Goal: Task Accomplishment & Management: Complete application form

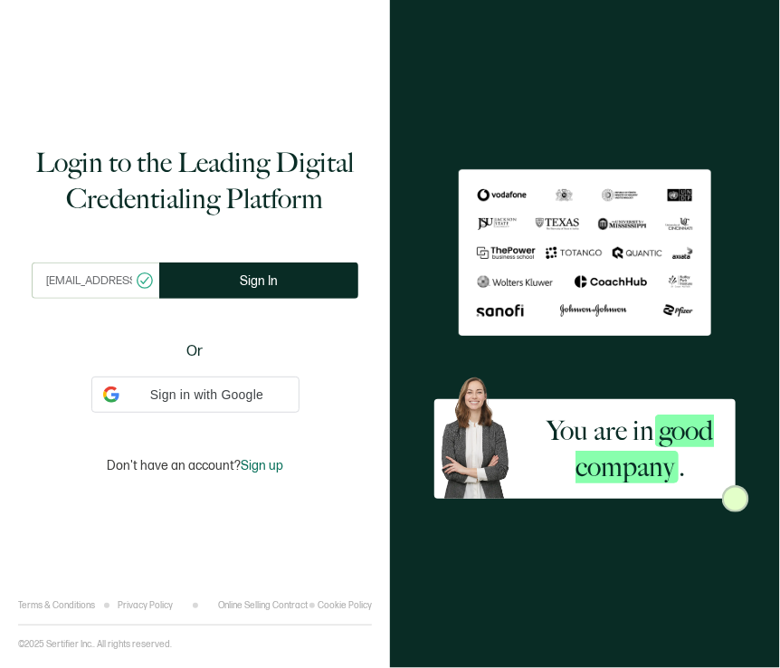
click at [716, 498] on div "You are in good company ." at bounding box center [585, 334] width 390 height 668
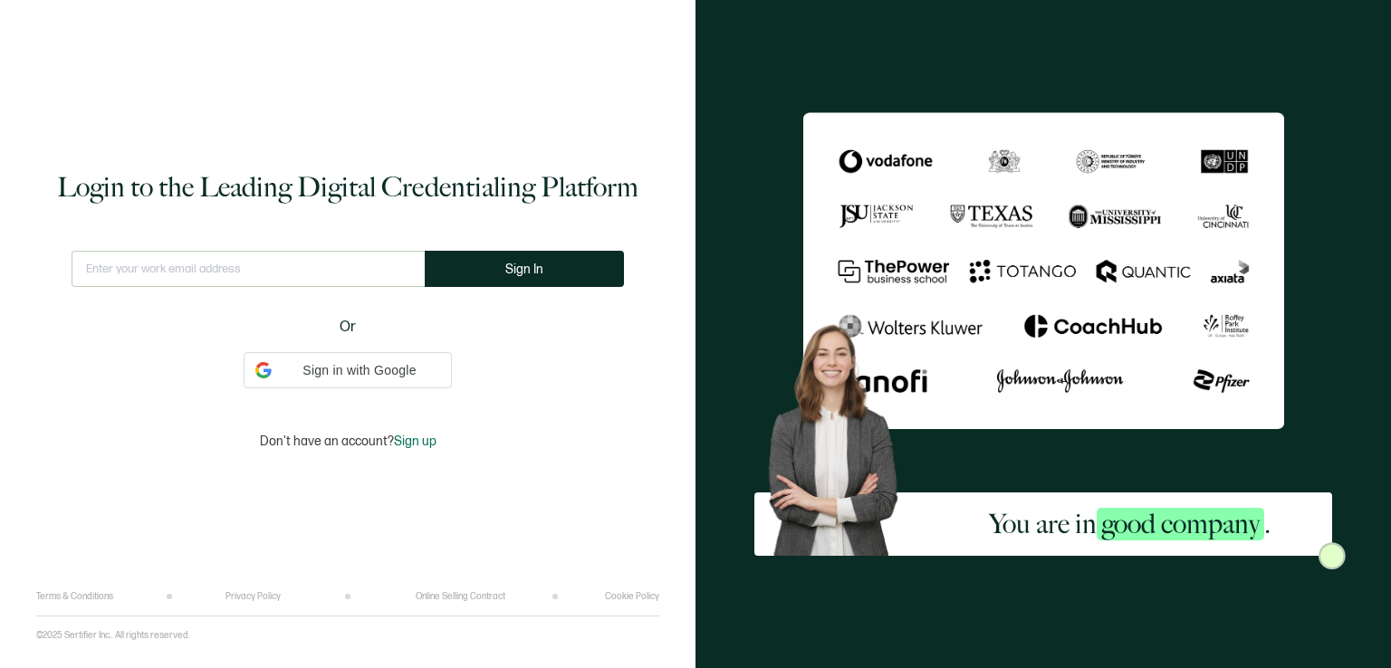
type input "[EMAIL_ADDRESS][DOMAIN_NAME]"
drag, startPoint x: 472, startPoint y: 382, endPoint x: 450, endPoint y: 341, distance: 46.2
click at [450, 341] on div "growthcentral@gmail.com This doesn't look like a valid email. Sign In Or Sign i…" at bounding box center [348, 320] width 566 height 138
click at [411, 268] on icon "checkmark circle outline" at bounding box center [416, 269] width 15 height 15
click at [497, 265] on button "Sign In" at bounding box center [531, 269] width 199 height 36
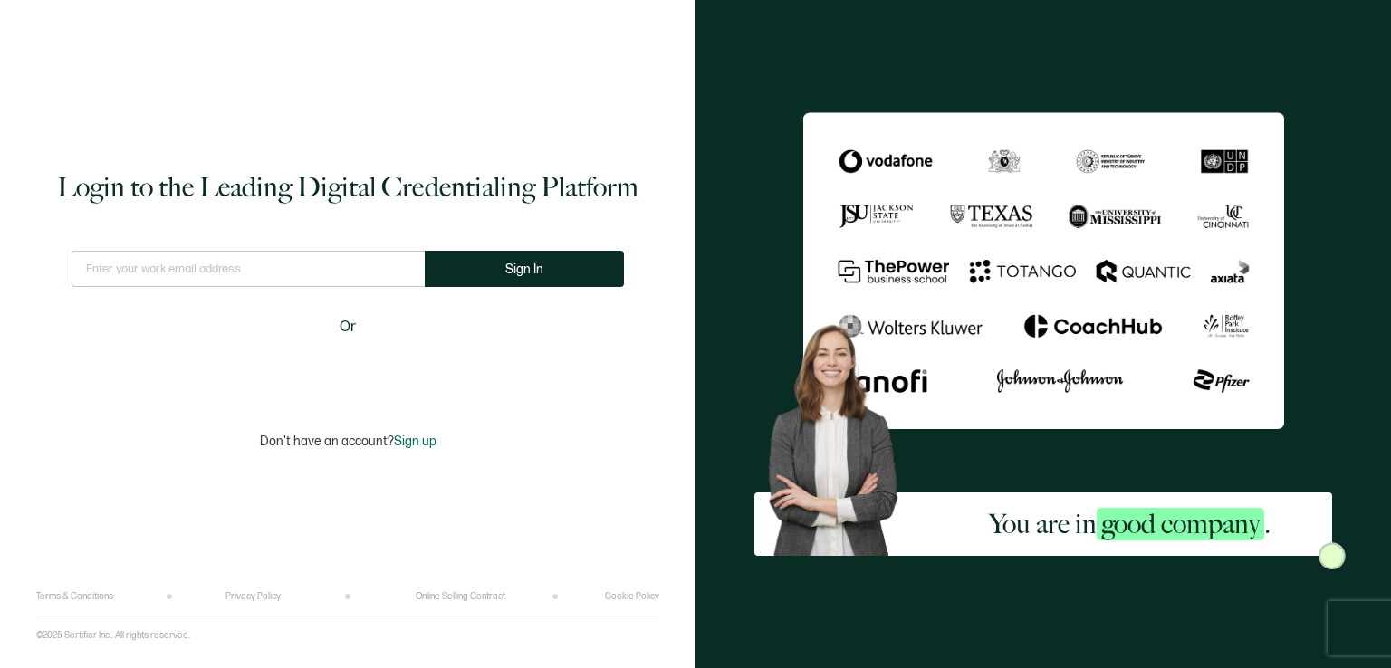
type input "[EMAIL_ADDRESS][DOMAIN_NAME]"
click at [469, 259] on button "Sign In" at bounding box center [531, 269] width 199 height 36
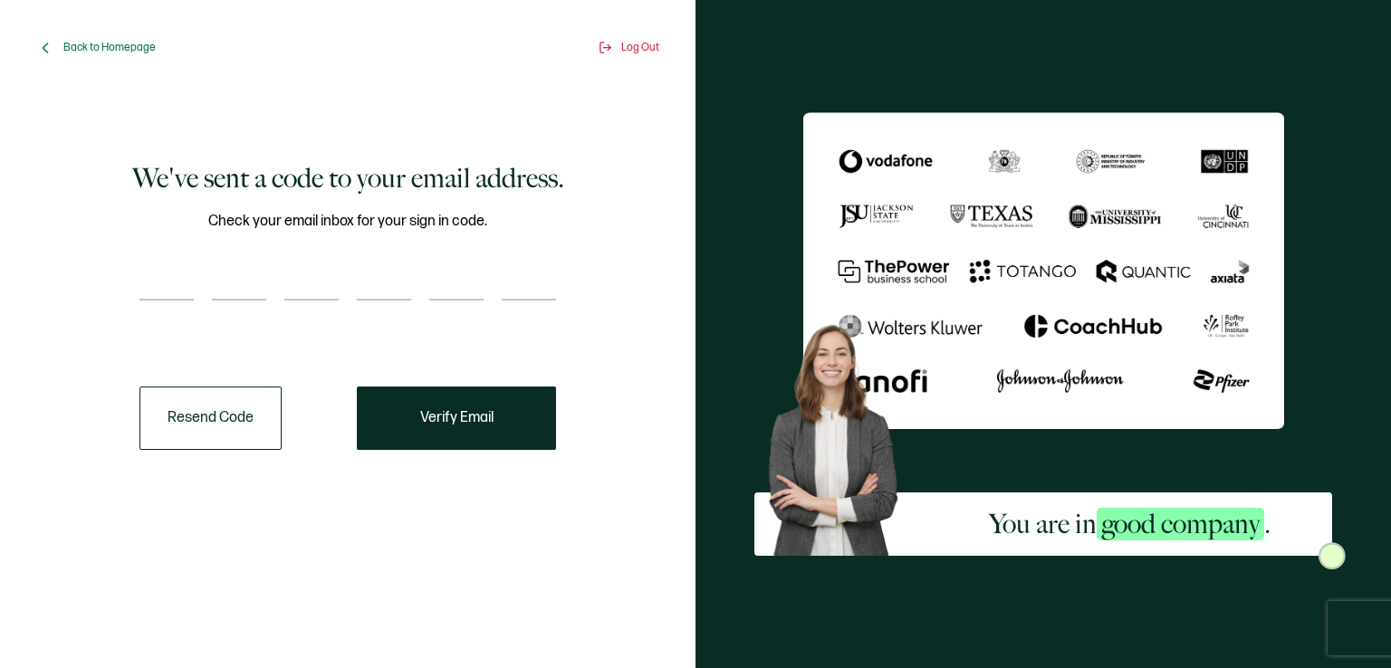
drag, startPoint x: 170, startPoint y: 255, endPoint x: 156, endPoint y: 284, distance: 32.4
paste input "8"
type input "8"
type input "0"
type input "6"
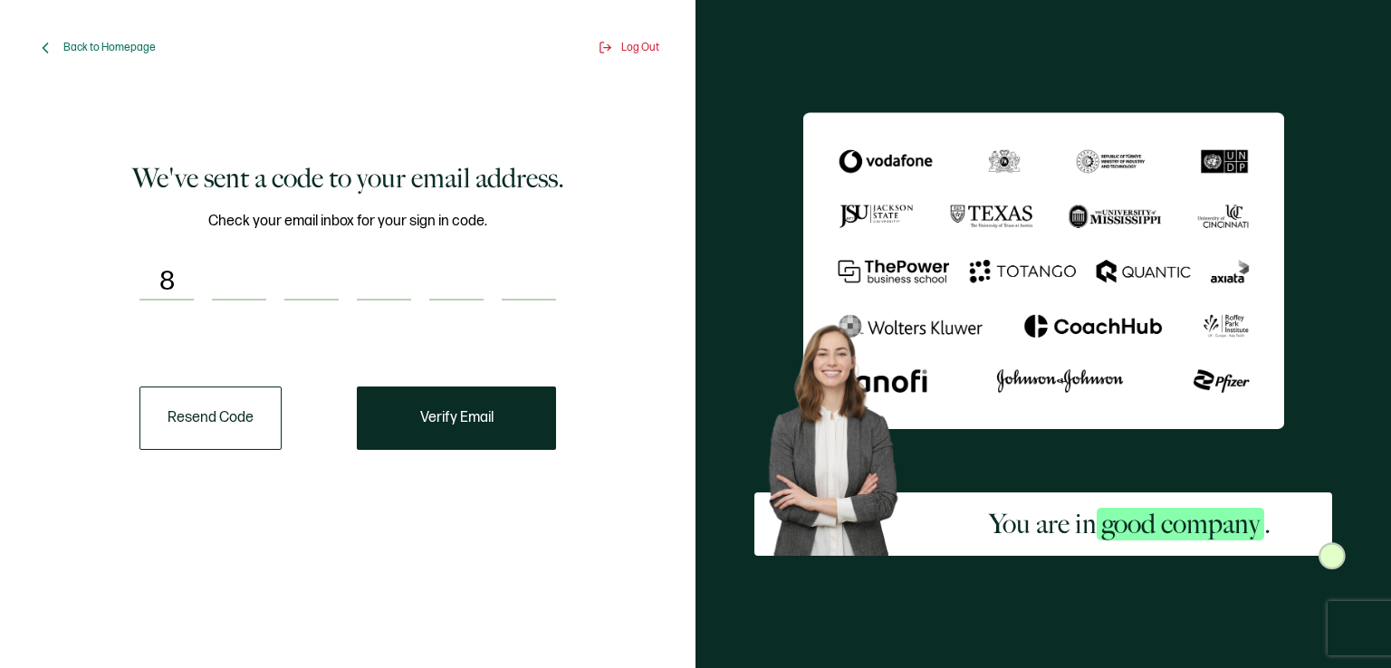
type input "7"
type input "2"
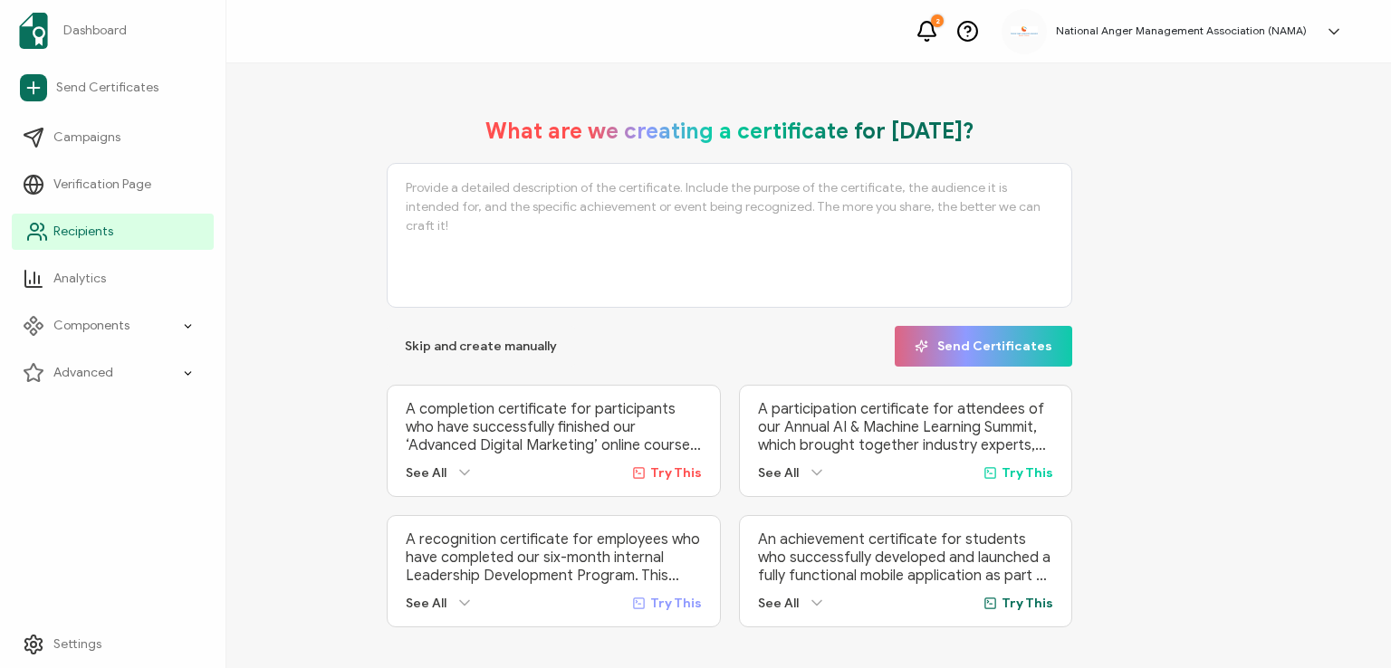
click at [63, 231] on span "Recipients" at bounding box center [83, 232] width 60 height 18
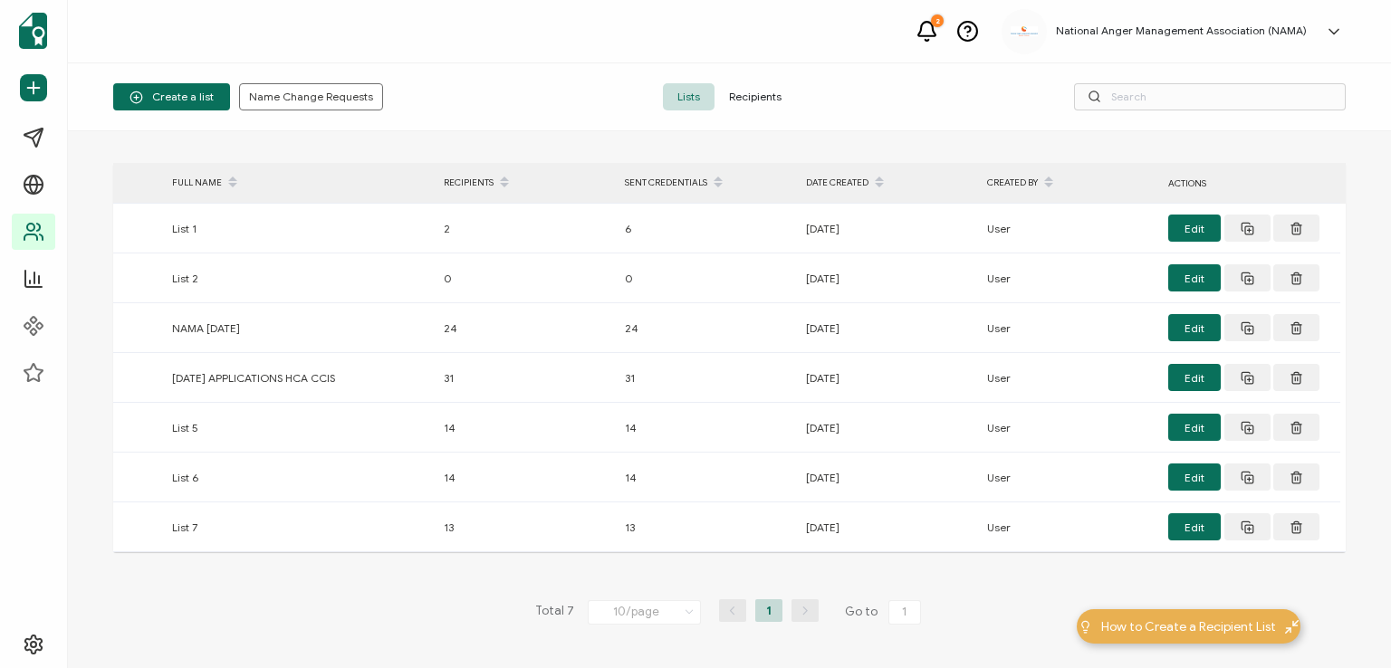
click at [751, 96] on span "Recipients" at bounding box center [754, 96] width 81 height 27
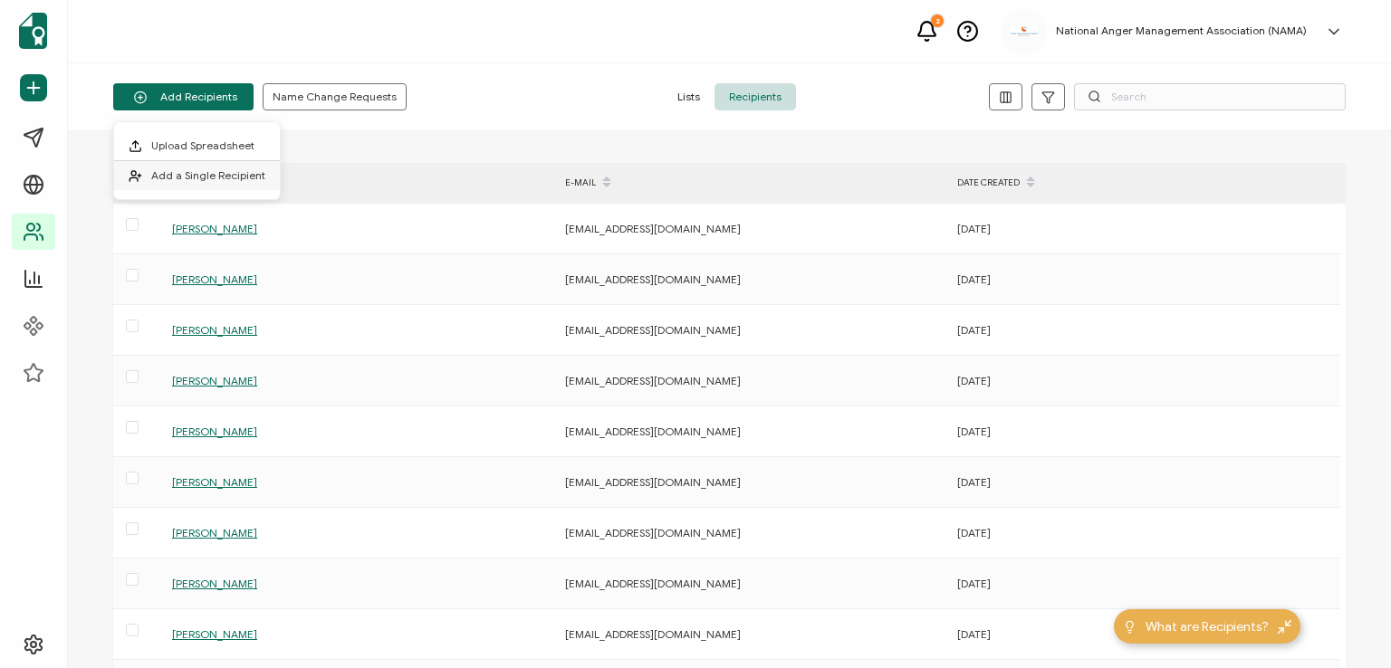
click at [192, 166] on li "Add a Single Recipient" at bounding box center [197, 175] width 166 height 29
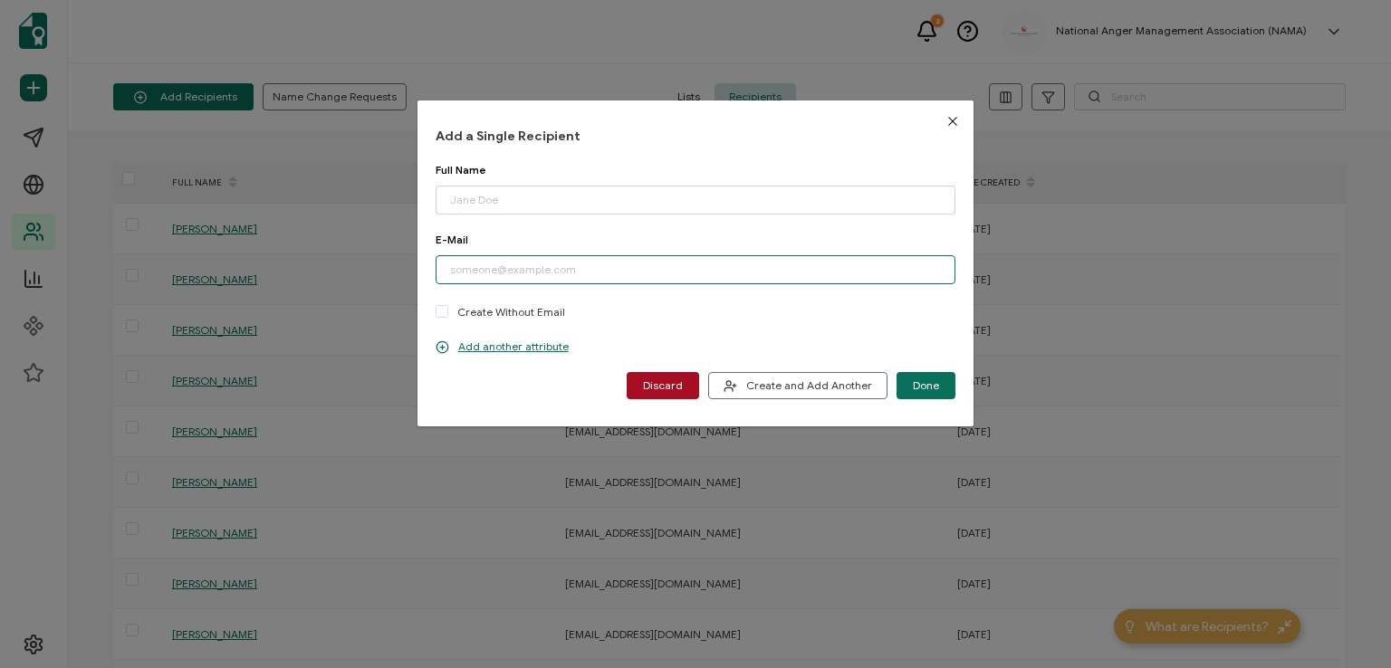
paste input "[EMAIL_ADDRESS][DOMAIN_NAME]"
type input "[EMAIL_ADDRESS][DOMAIN_NAME]"
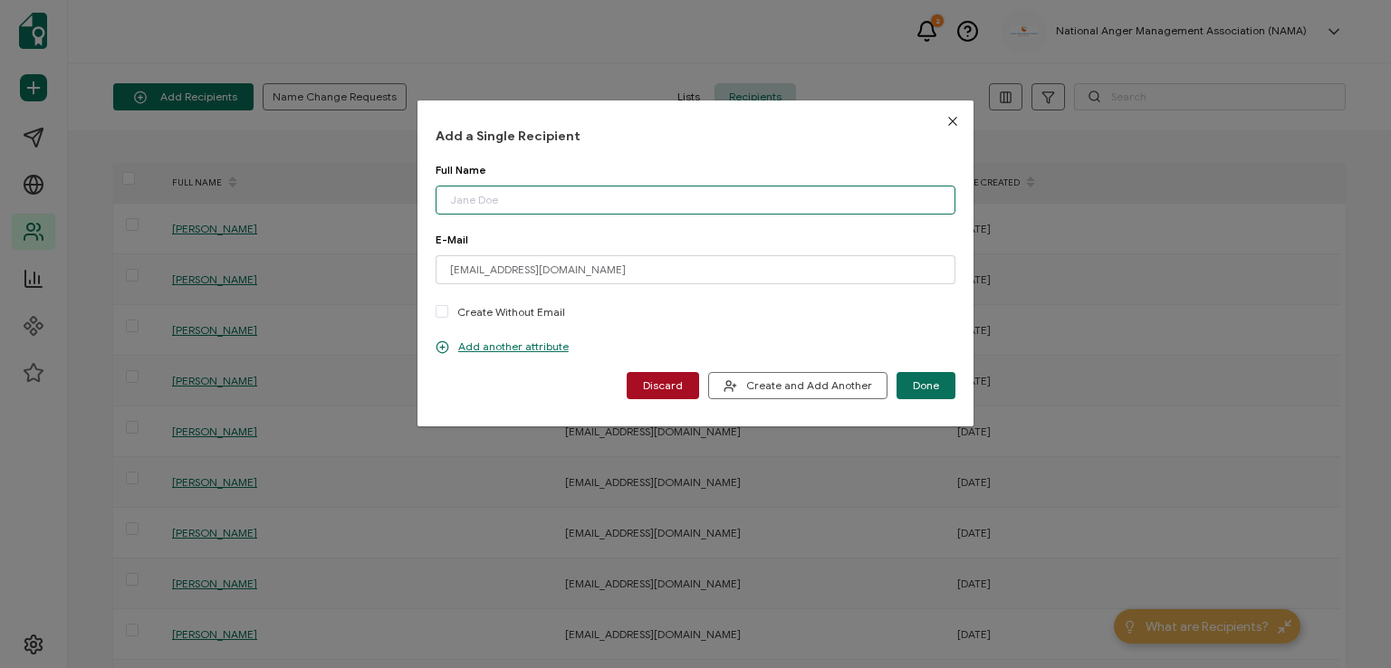
click at [552, 196] on input "dialog" at bounding box center [695, 200] width 520 height 29
type input "[PERSON_NAME]"
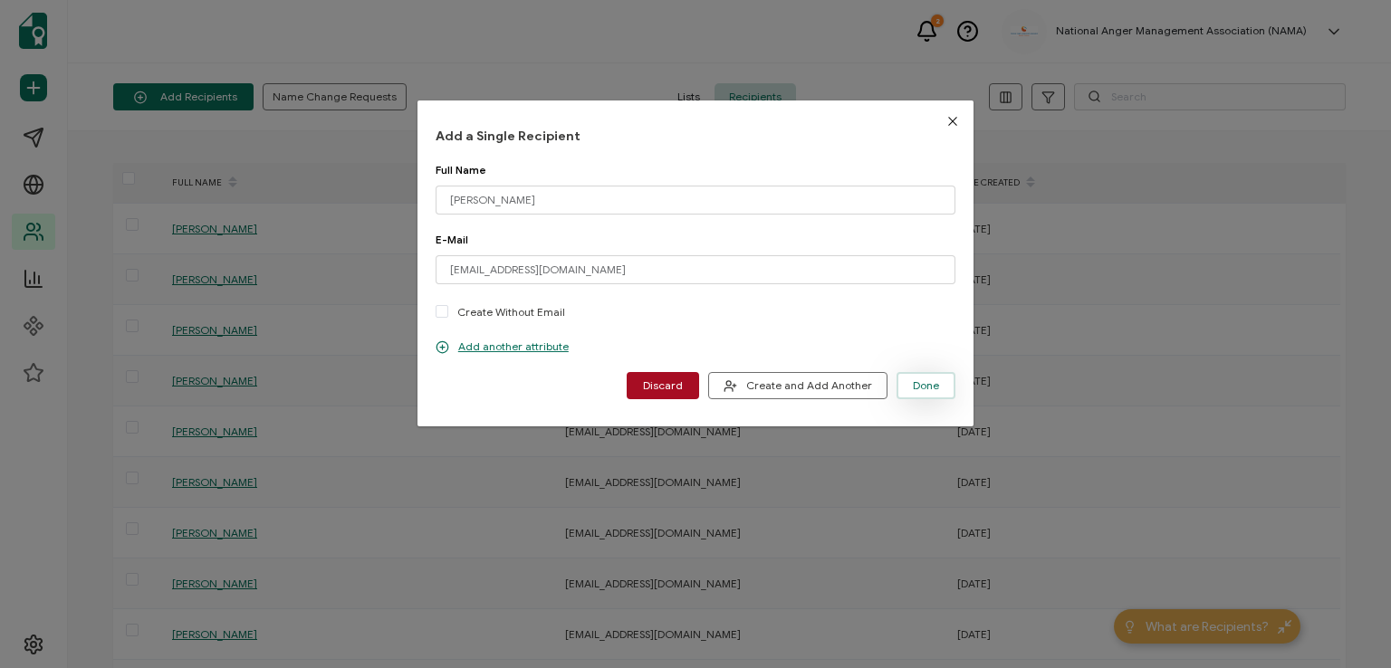
click at [906, 381] on button "Done" at bounding box center [925, 385] width 59 height 27
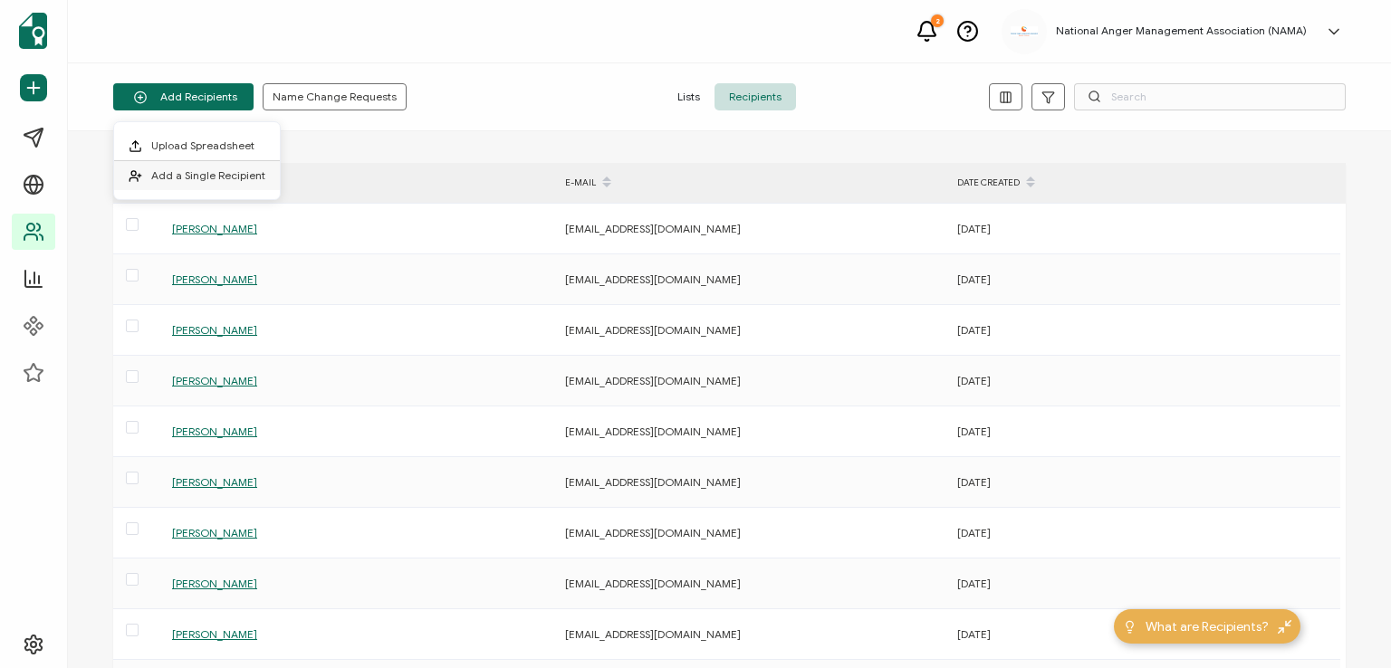
click at [229, 178] on span "Add a Single Recipient" at bounding box center [208, 175] width 114 height 14
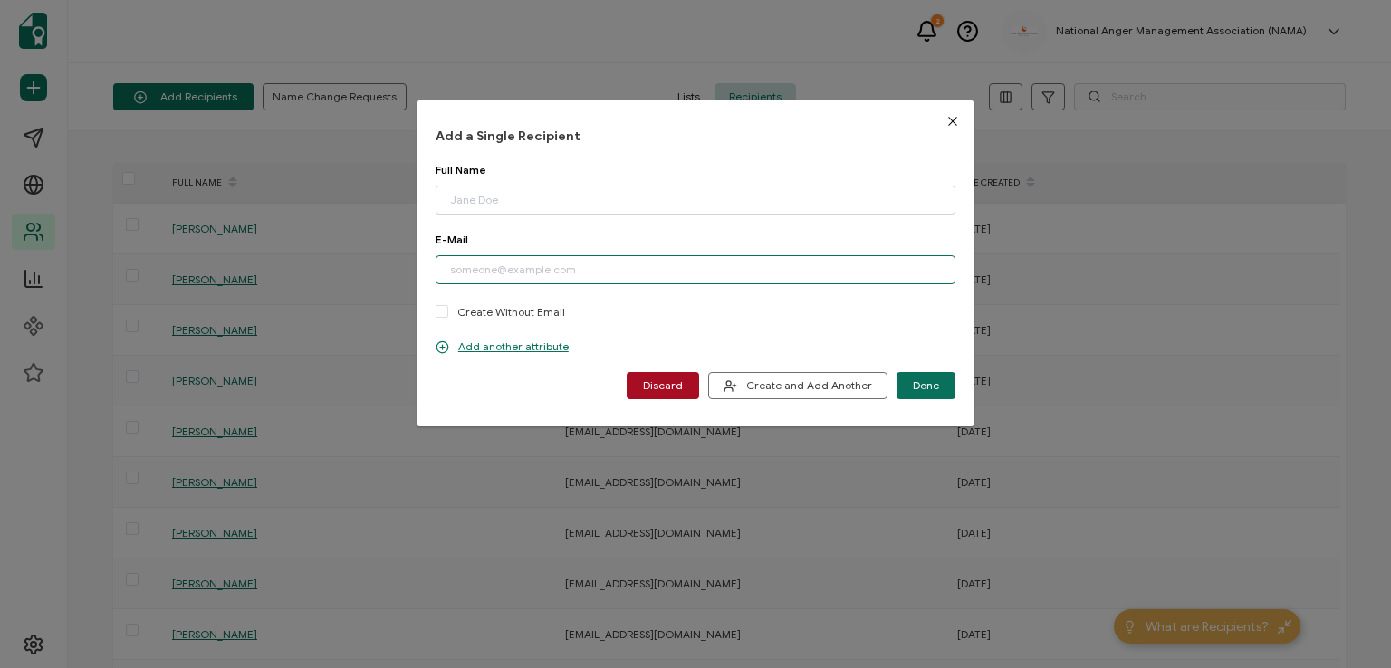
paste input "[PERSON_NAME][EMAIL_ADDRESS][DOMAIN_NAME]"
type input "[PERSON_NAME][EMAIL_ADDRESS][DOMAIN_NAME]"
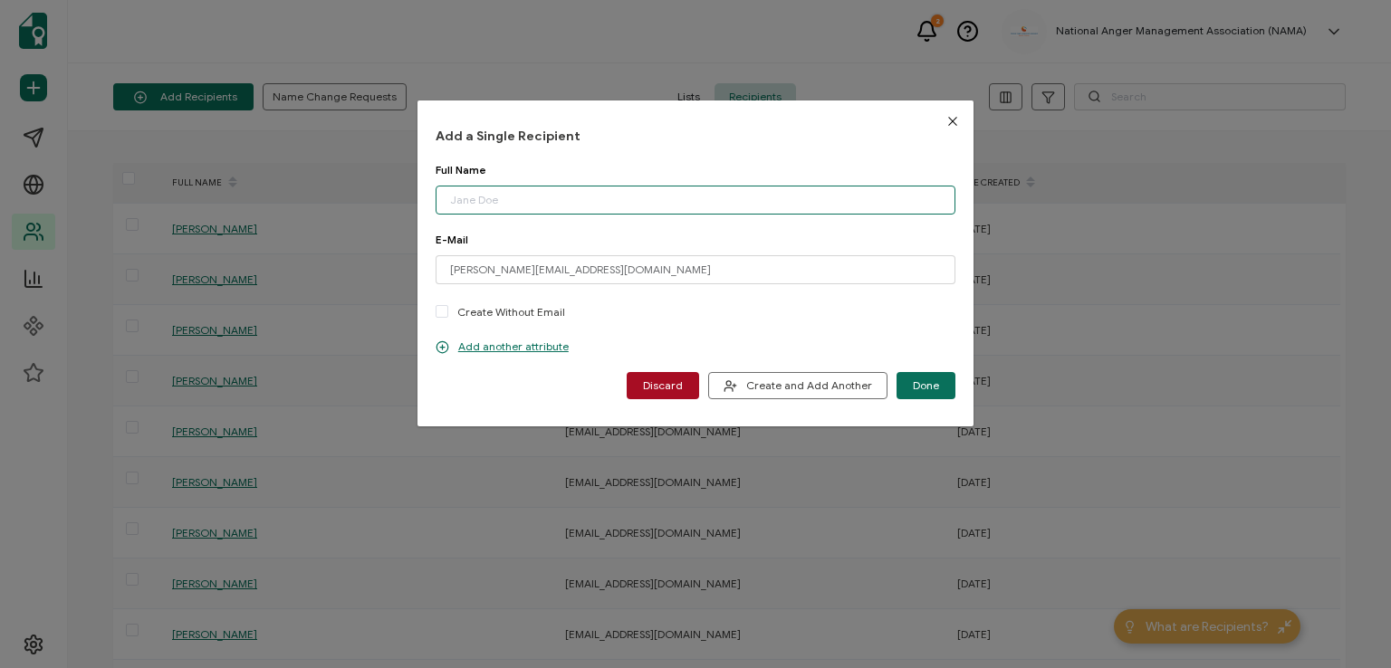
click at [554, 204] on input "dialog" at bounding box center [695, 200] width 520 height 29
type input "[PERSON_NAME]"
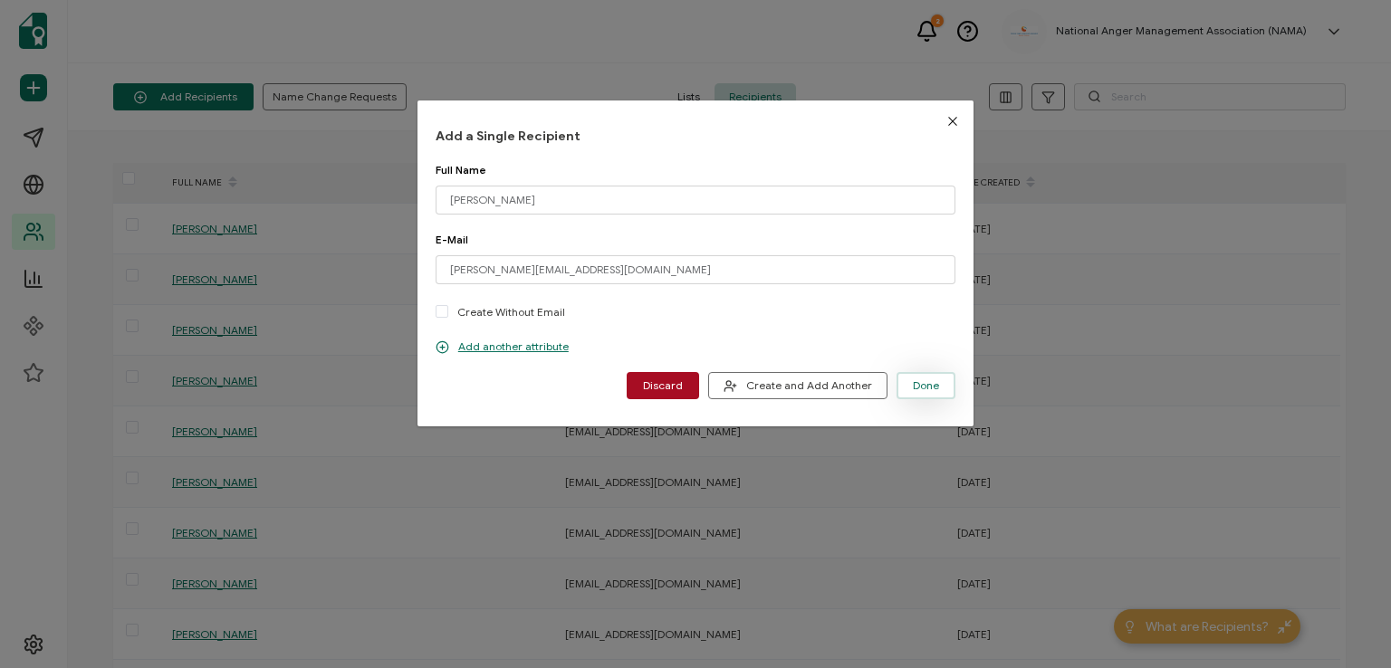
click at [917, 381] on span "Done" at bounding box center [926, 385] width 26 height 11
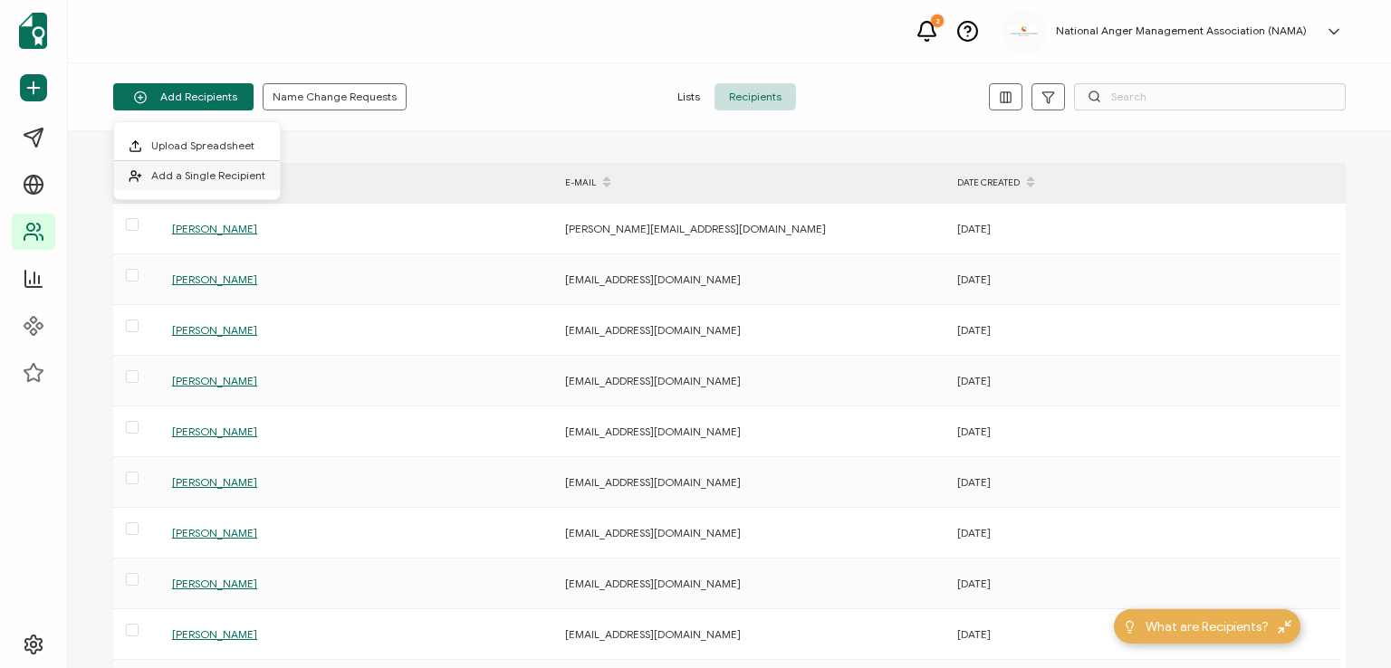
click at [206, 168] on span "Add a Single Recipient" at bounding box center [208, 175] width 114 height 14
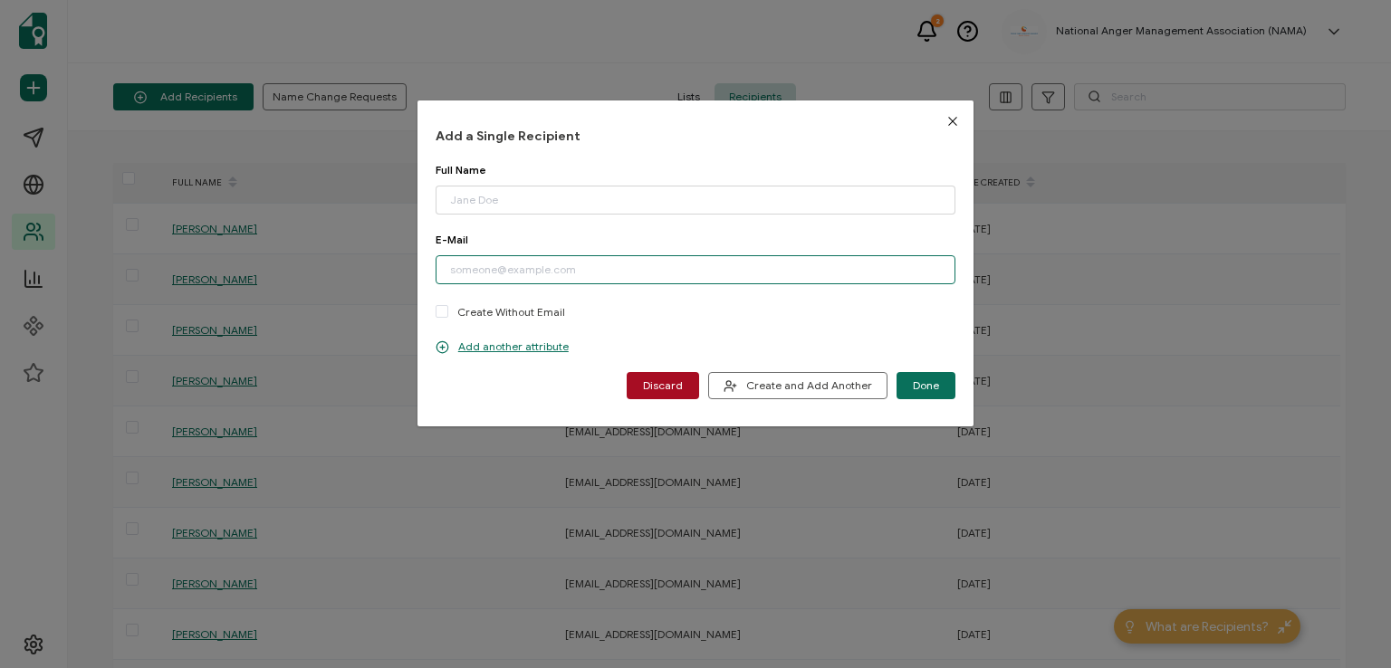
paste input "[EMAIL_ADDRESS][DOMAIN_NAME]"
type input "[EMAIL_ADDRESS][DOMAIN_NAME]"
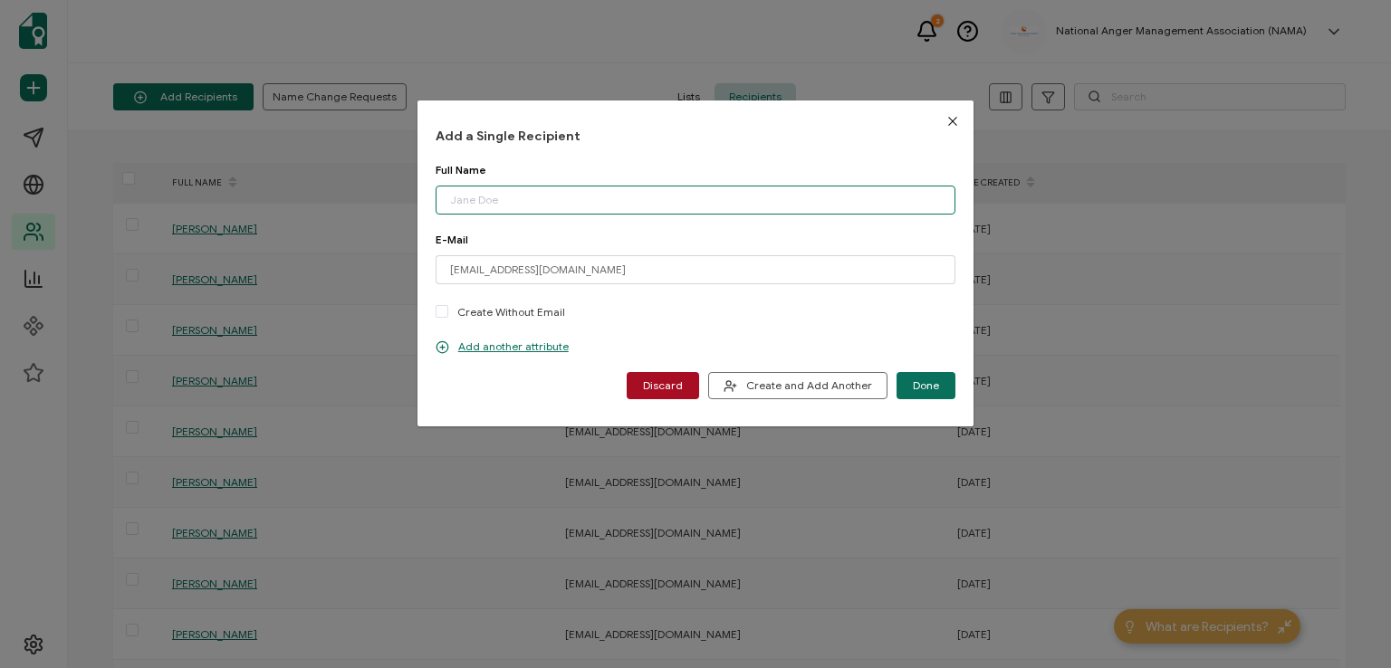
click at [555, 205] on input "dialog" at bounding box center [695, 200] width 520 height 29
type input "[PERSON_NAME]"
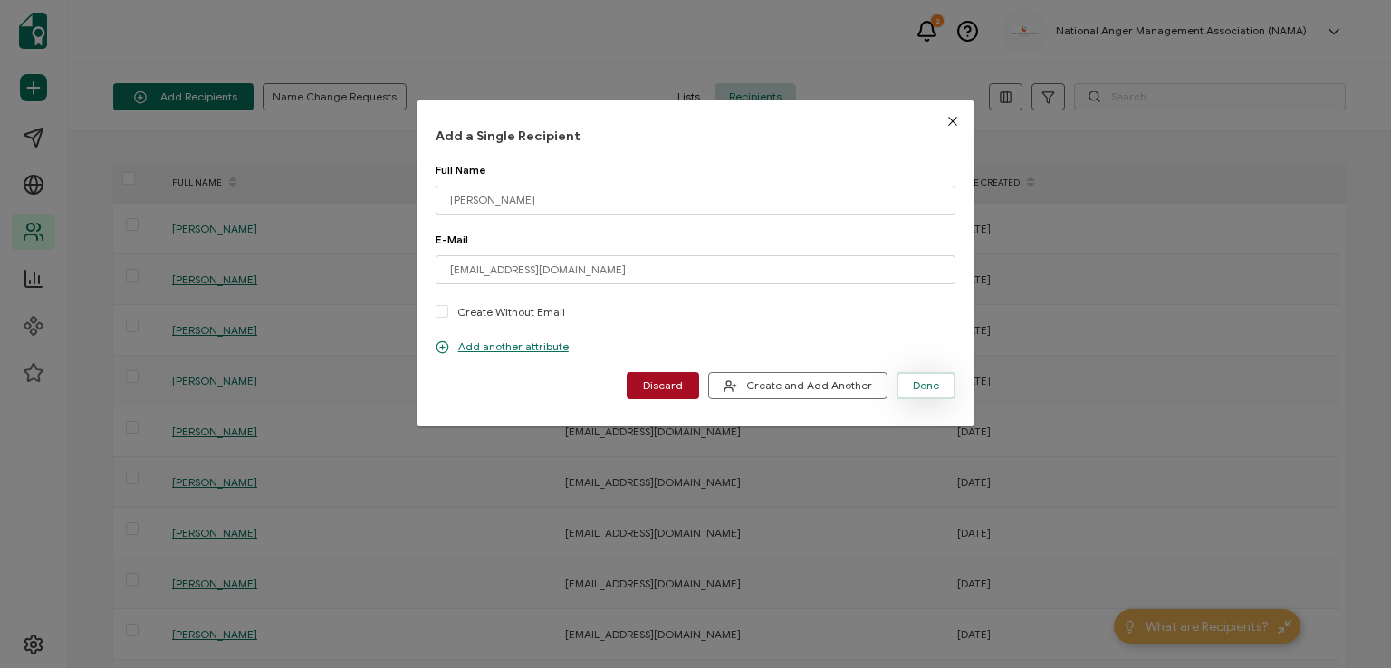
click at [913, 380] on span "Done" at bounding box center [926, 385] width 26 height 11
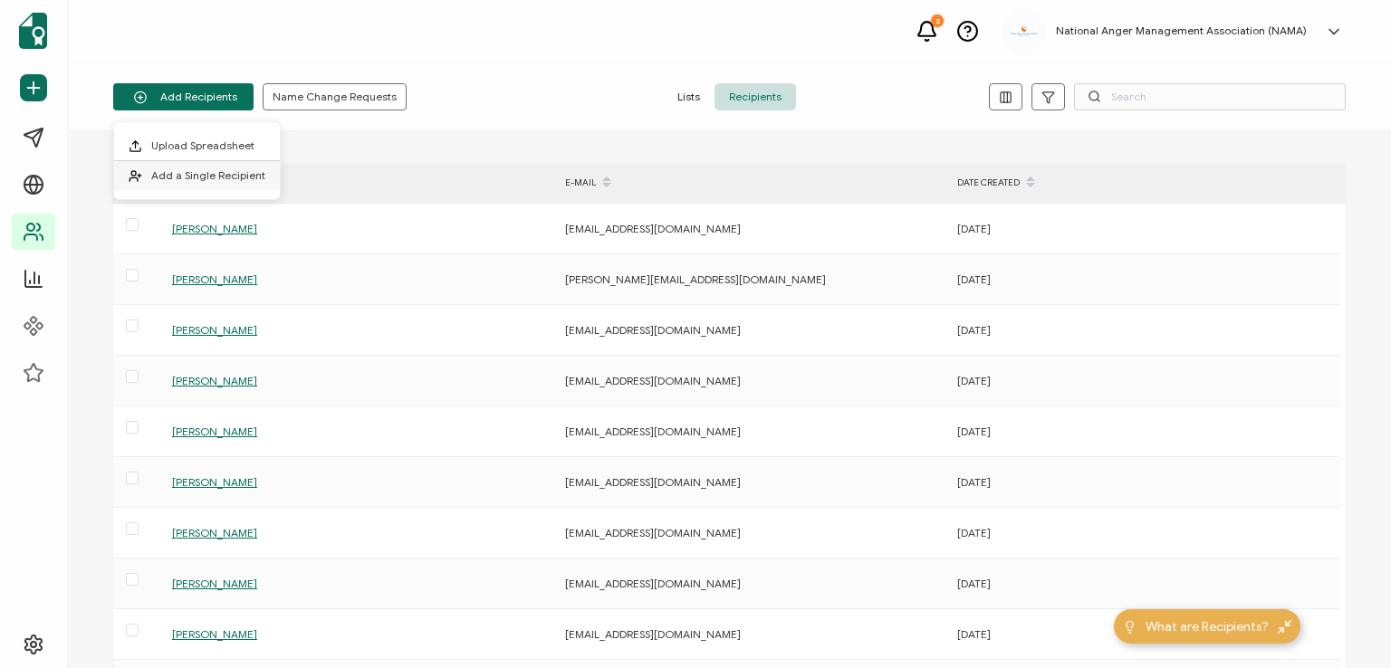
click at [197, 178] on span "Add a Single Recipient" at bounding box center [208, 175] width 114 height 14
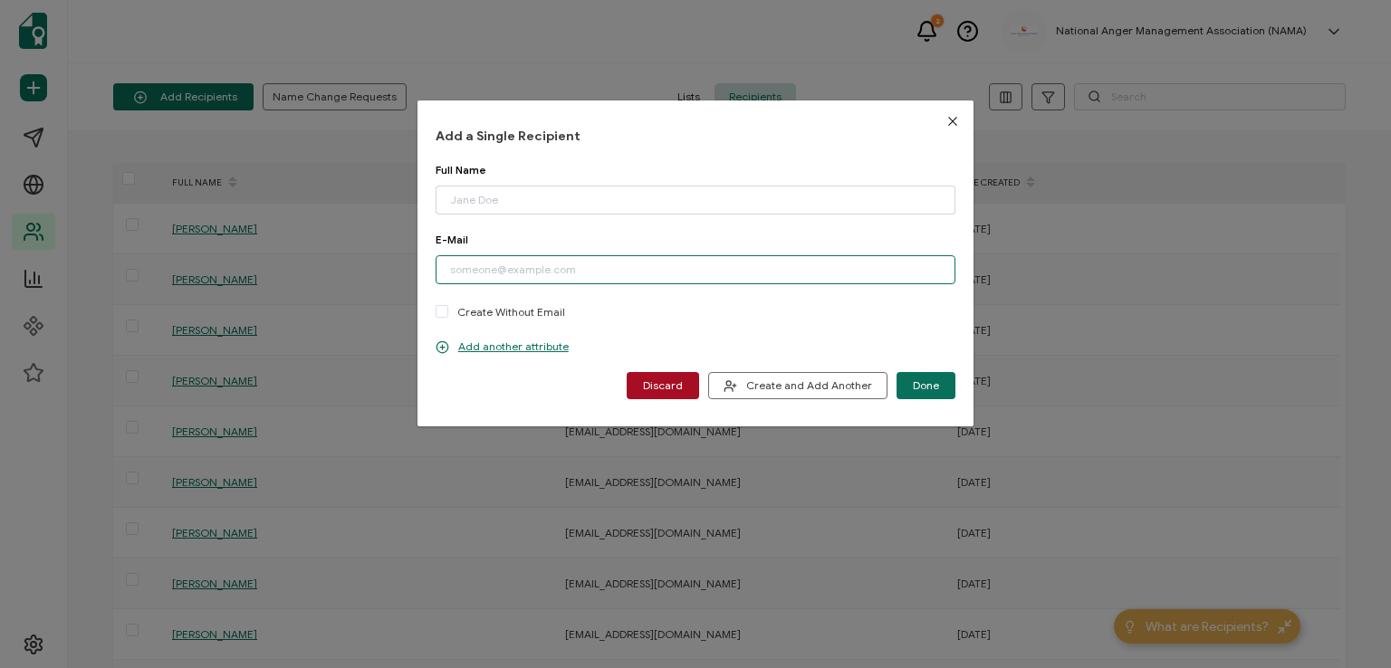
paste input "[EMAIL_ADDRESS][DOMAIN_NAME]"
type input "[EMAIL_ADDRESS][DOMAIN_NAME]"
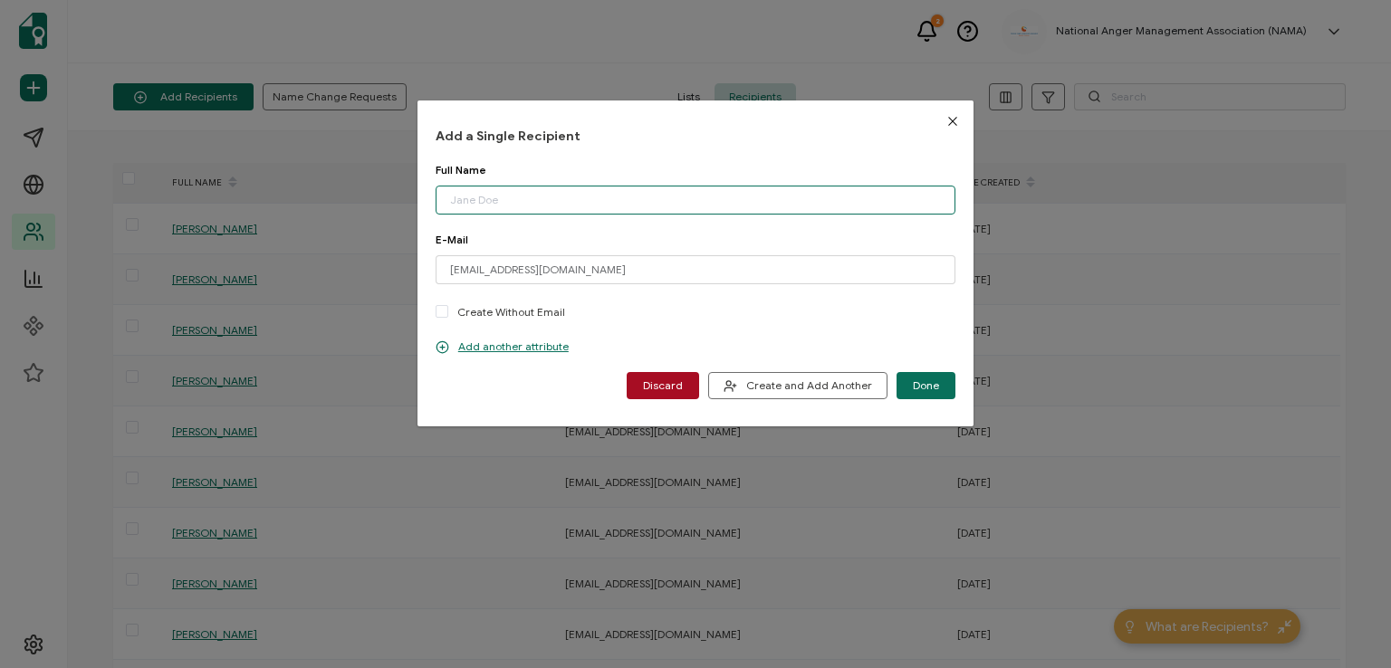
click at [549, 202] on input "dialog" at bounding box center [695, 200] width 520 height 29
type input "[PERSON_NAME]"
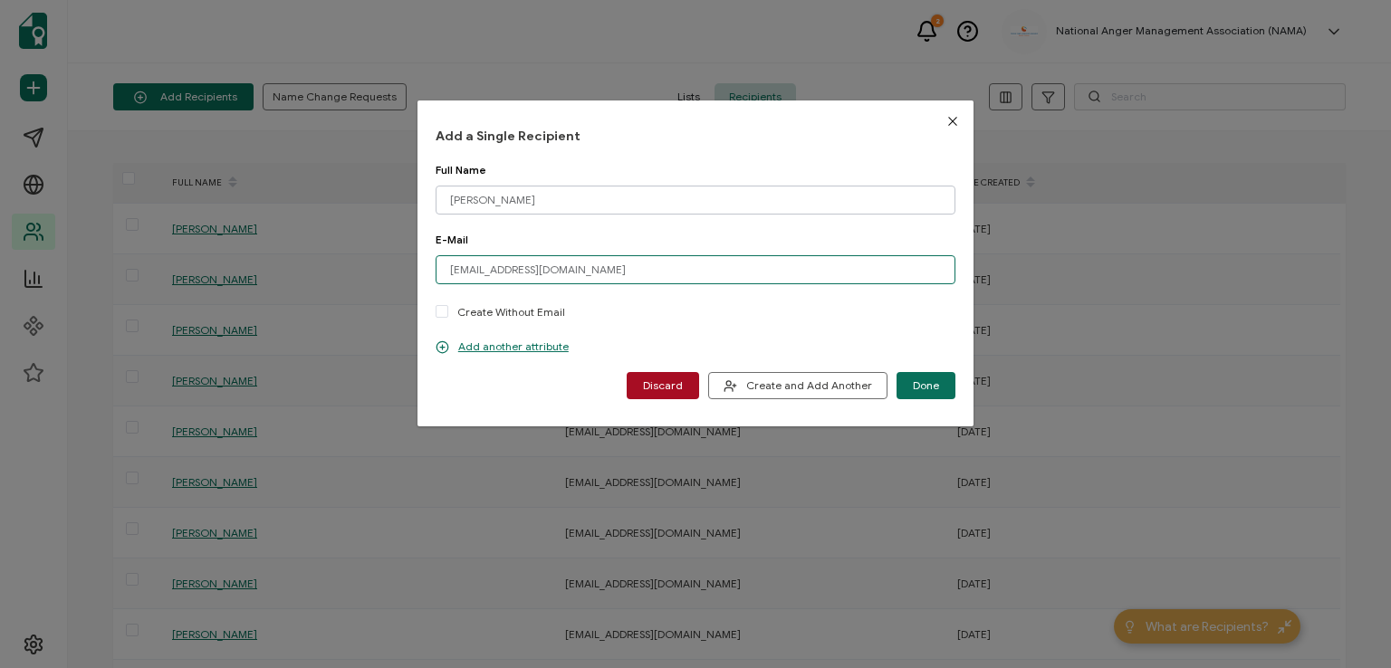
type input "S"
type input "[EMAIL_ADDRESS][DOMAIN_NAME]"
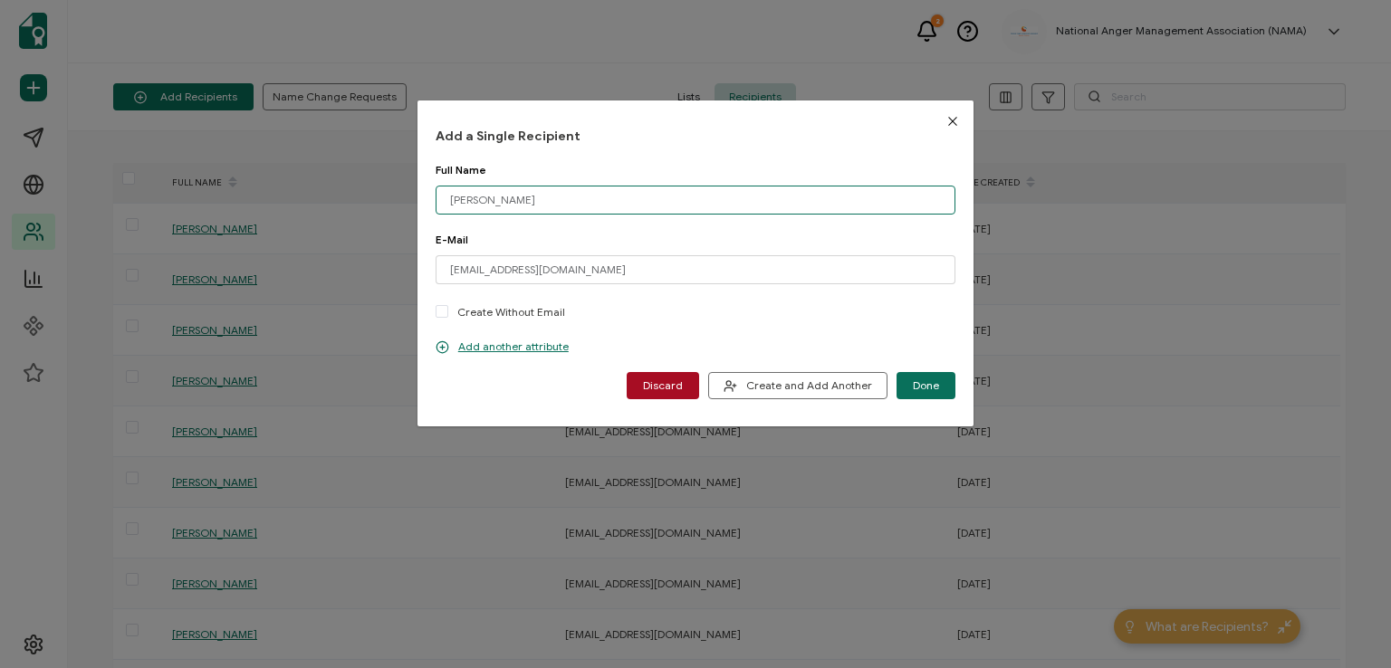
click at [555, 206] on input "[PERSON_NAME]" at bounding box center [695, 200] width 520 height 29
type input "[PERSON_NAME]"
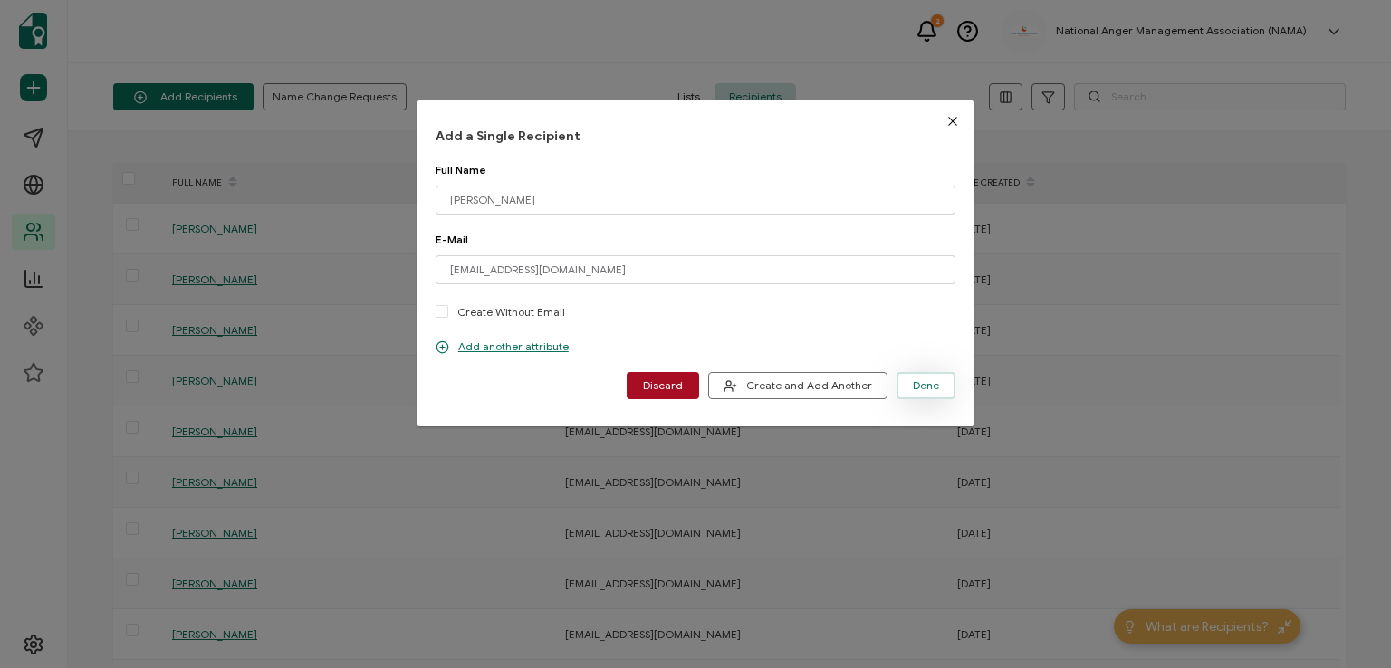
click at [935, 384] on button "Done" at bounding box center [925, 385] width 59 height 27
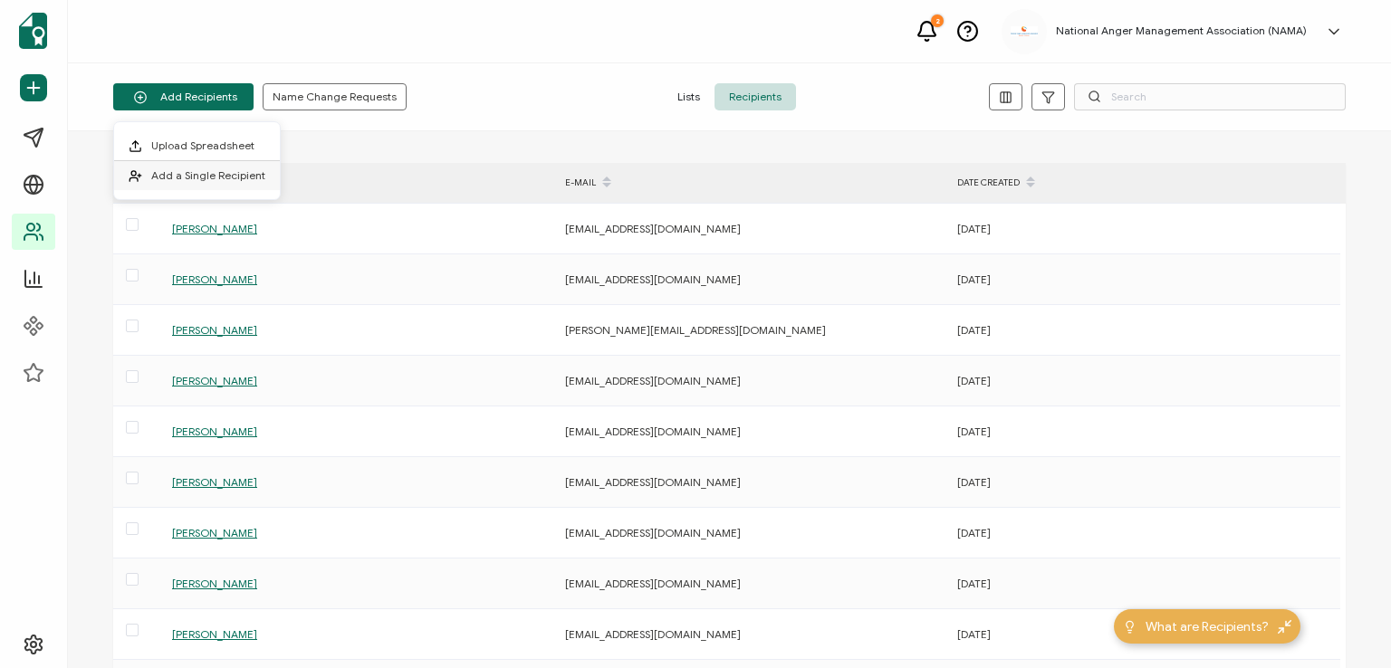
click at [210, 172] on span "Add a Single Recipient" at bounding box center [208, 175] width 114 height 14
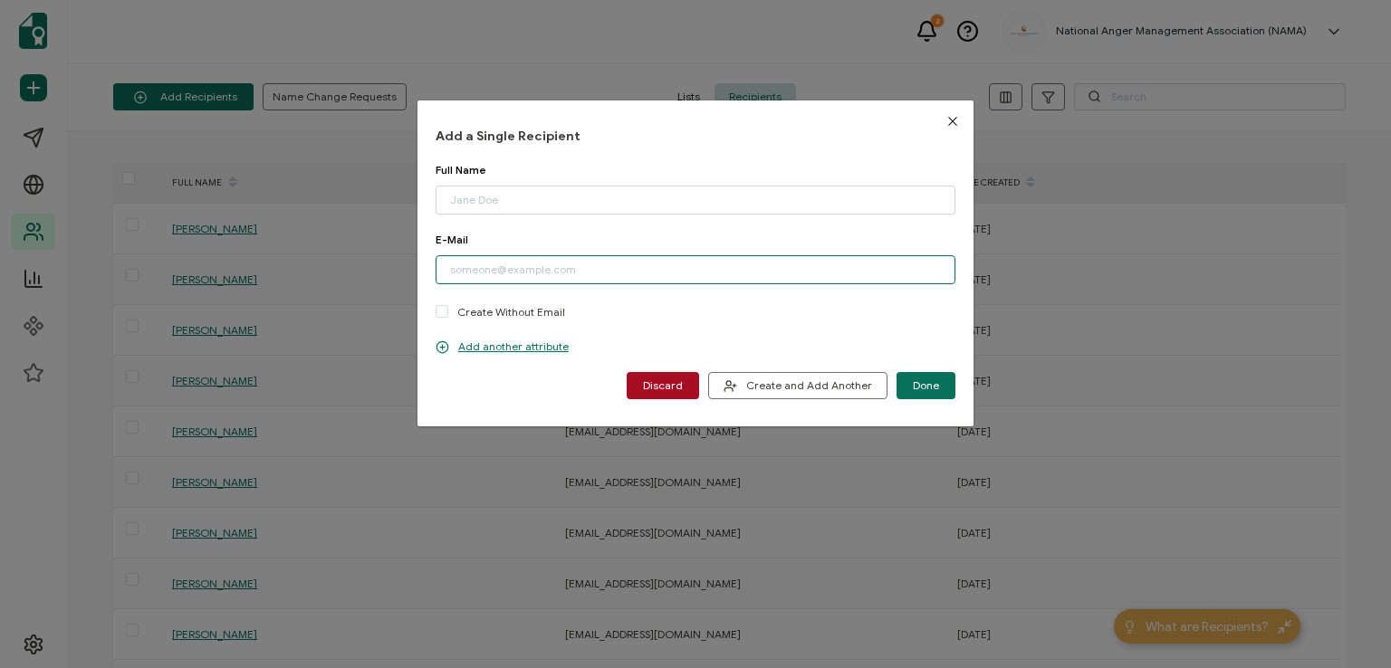
paste input "[EMAIL_ADDRESS][DOMAIN_NAME]"
type input "[EMAIL_ADDRESS][DOMAIN_NAME]"
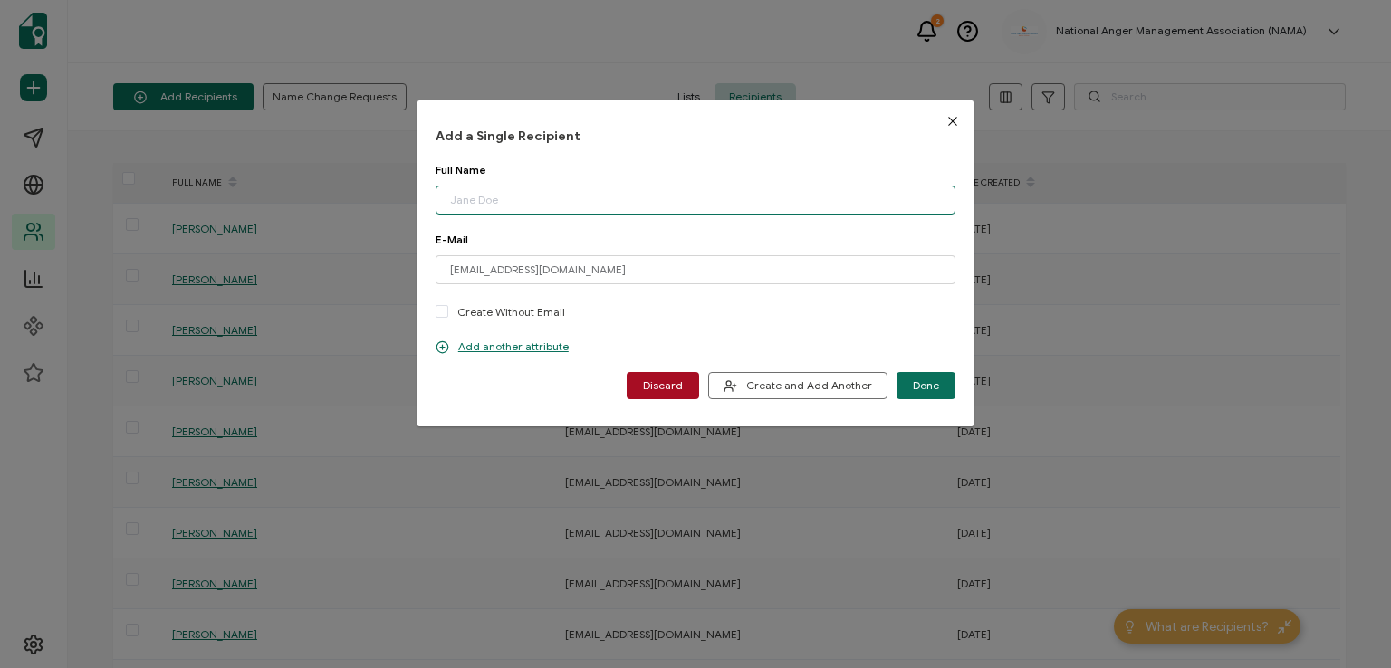
click at [521, 200] on input "dialog" at bounding box center [695, 200] width 520 height 29
type input "[PERSON_NAME]"
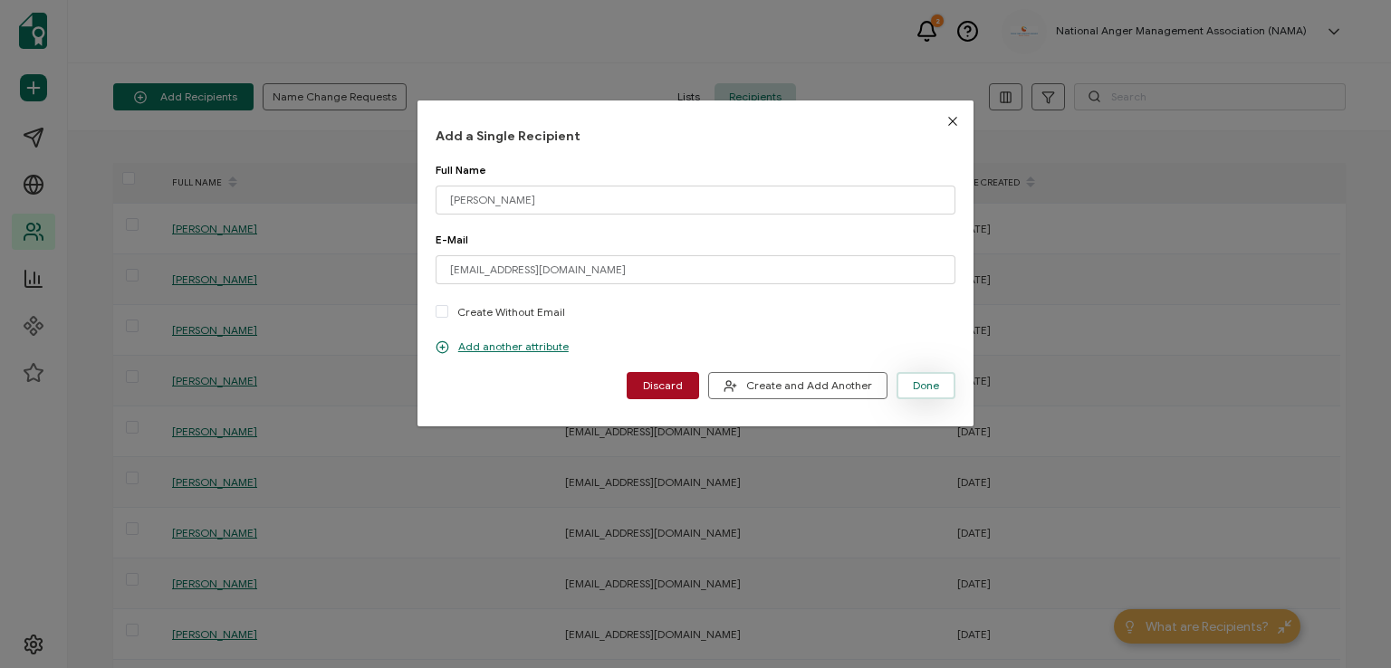
click at [923, 380] on span "Done" at bounding box center [926, 385] width 26 height 11
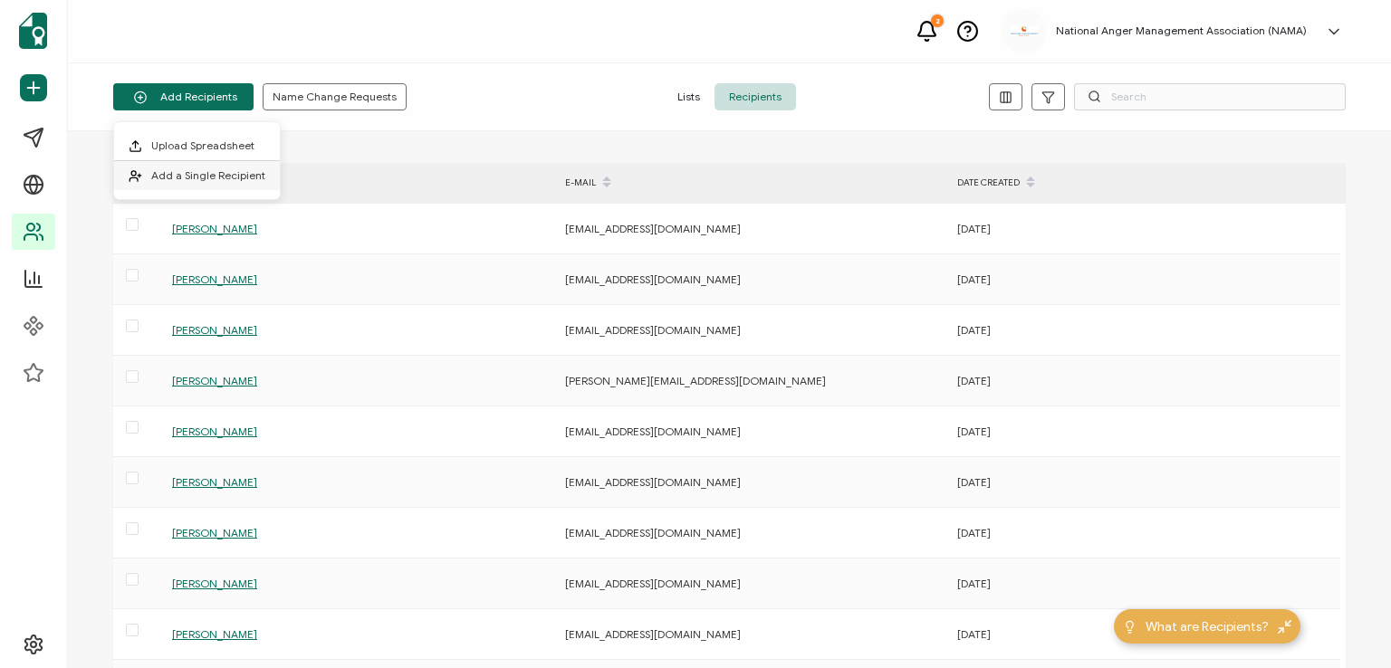
click at [183, 170] on span "Add a Single Recipient" at bounding box center [208, 175] width 114 height 14
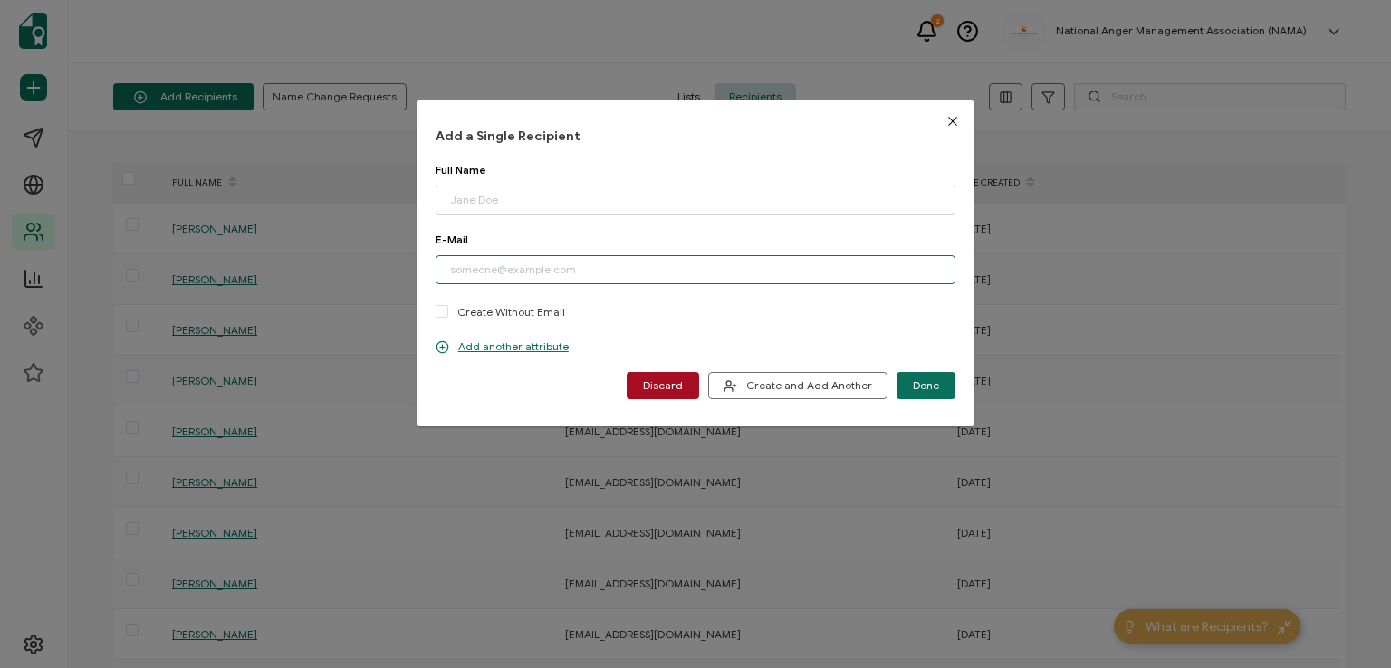
paste input "[EMAIL_ADDRESS][DOMAIN_NAME]"
type input "[EMAIL_ADDRESS][DOMAIN_NAME]"
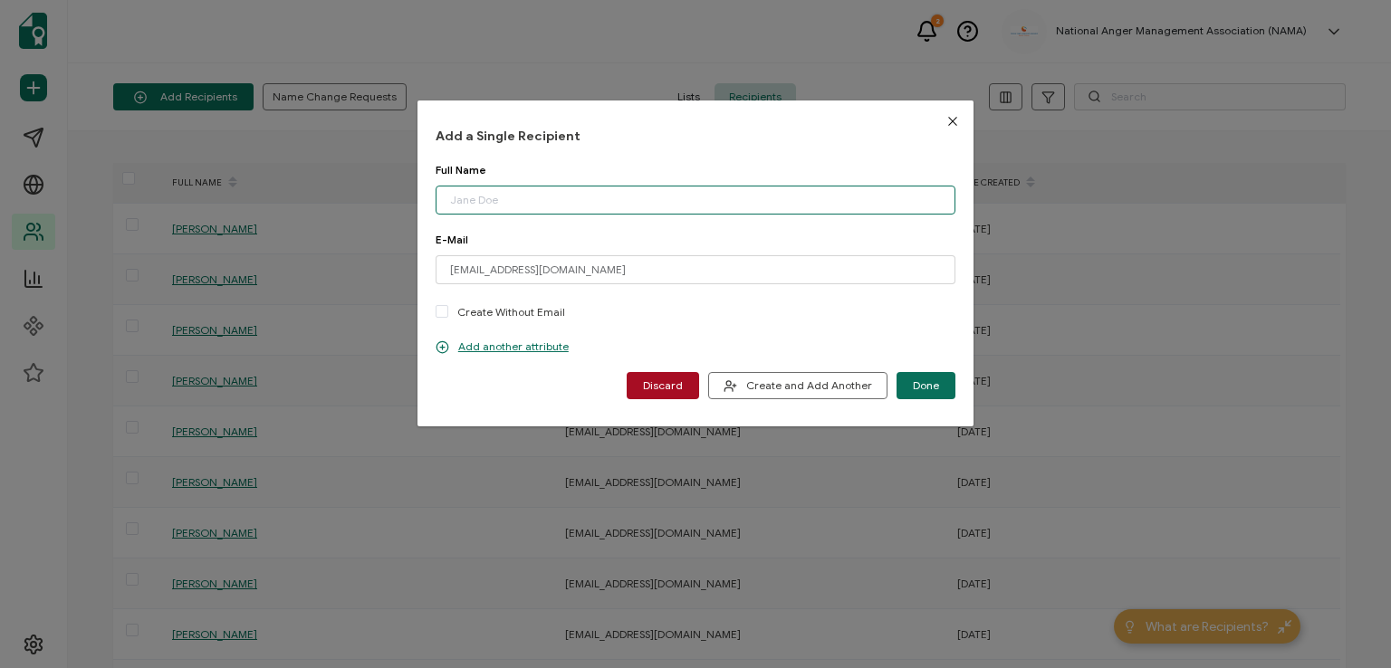
click at [540, 198] on input "dialog" at bounding box center [695, 200] width 520 height 29
type input "[PERSON_NAME]"
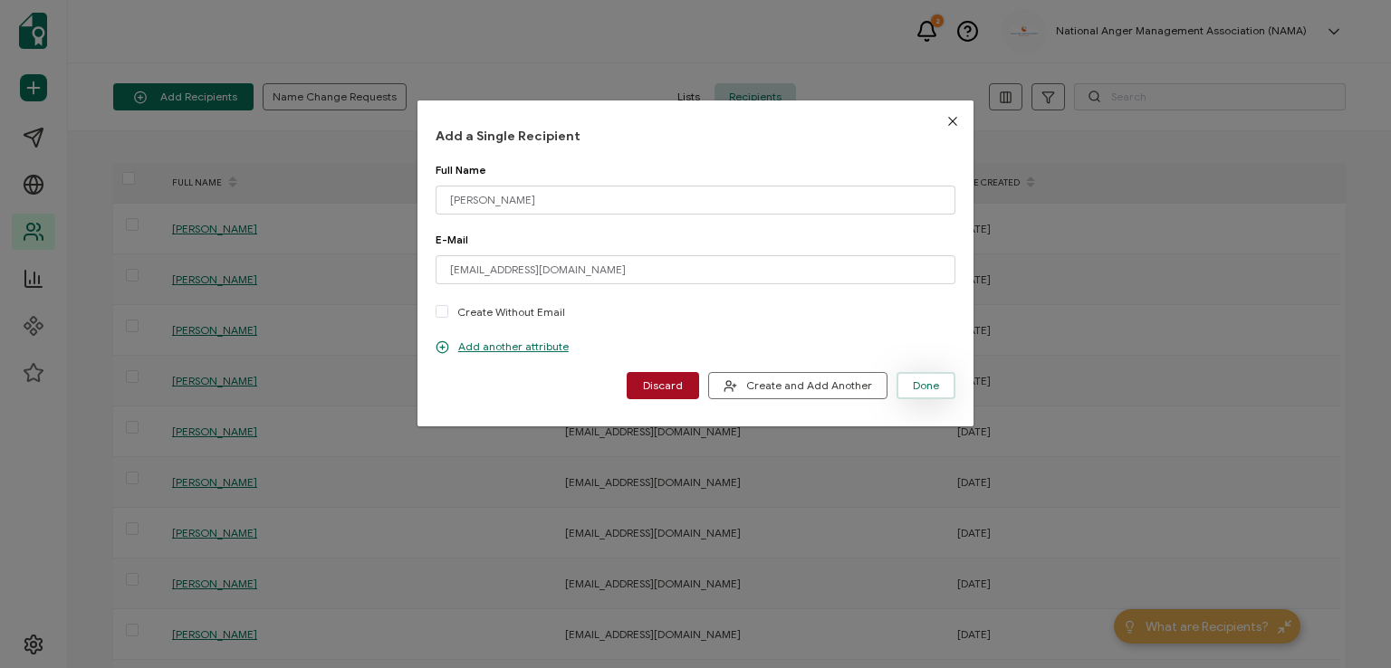
click at [917, 388] on span "Done" at bounding box center [926, 385] width 26 height 11
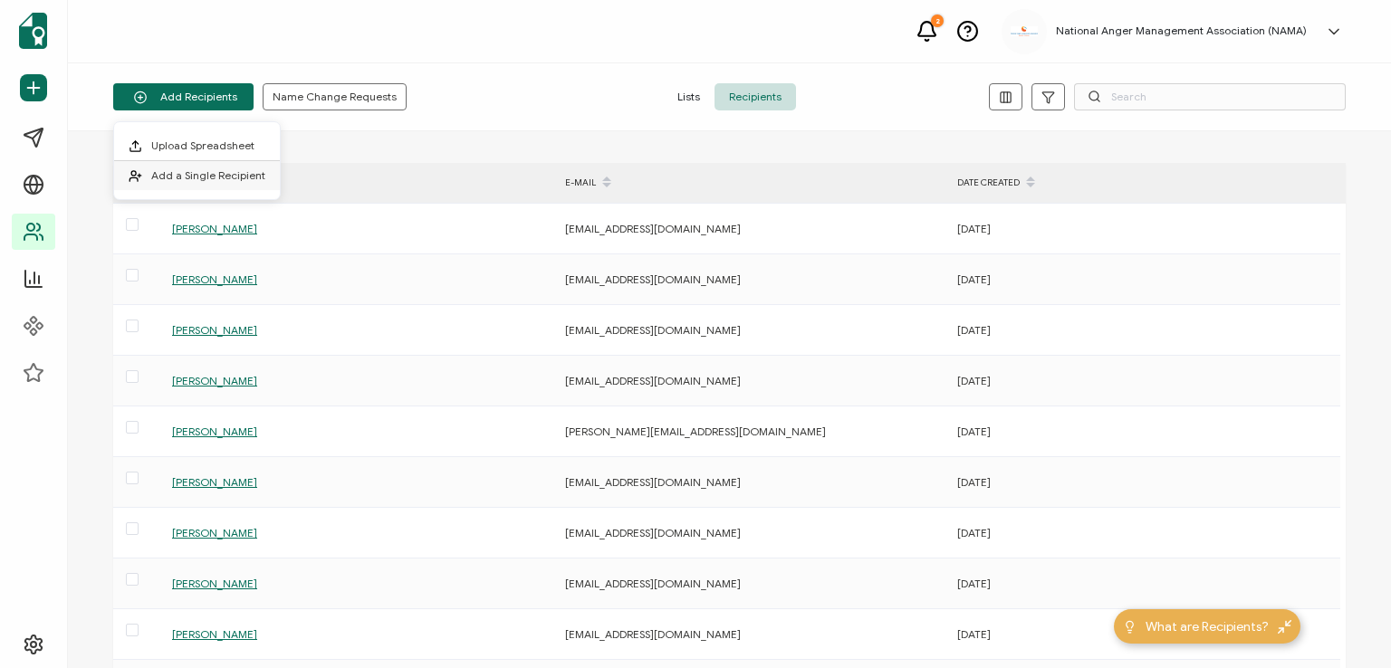
click at [204, 168] on span "Add a Single Recipient" at bounding box center [208, 175] width 114 height 14
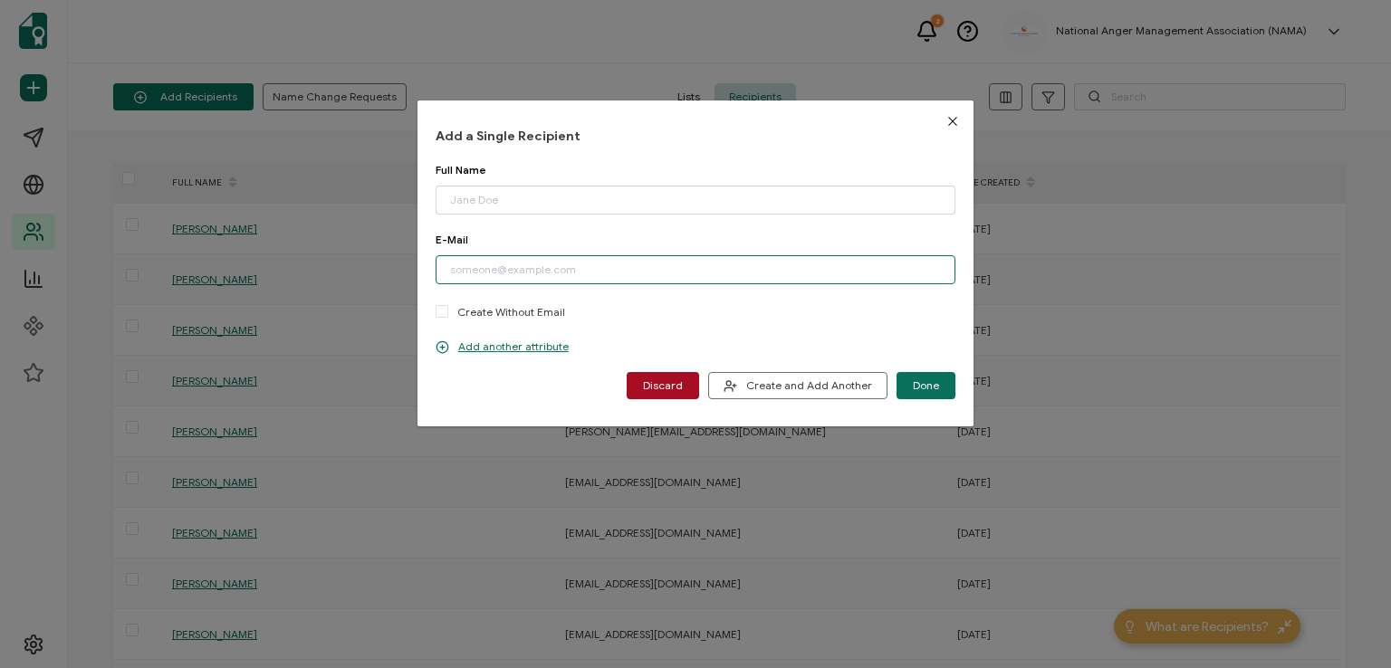
paste input "[EMAIL_ADDRESS][DOMAIN_NAME]"
type input "[EMAIL_ADDRESS][DOMAIN_NAME]"
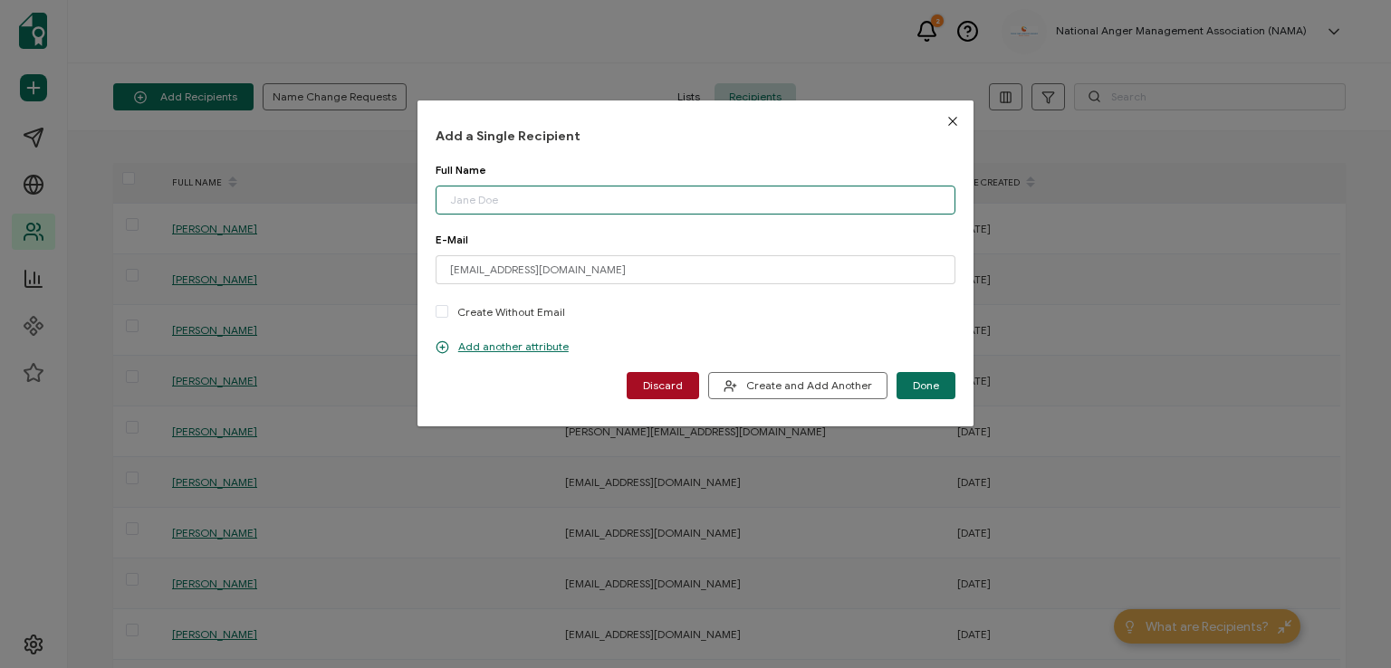
click at [538, 200] on input "dialog" at bounding box center [695, 200] width 520 height 29
type input "[PERSON_NAME]"
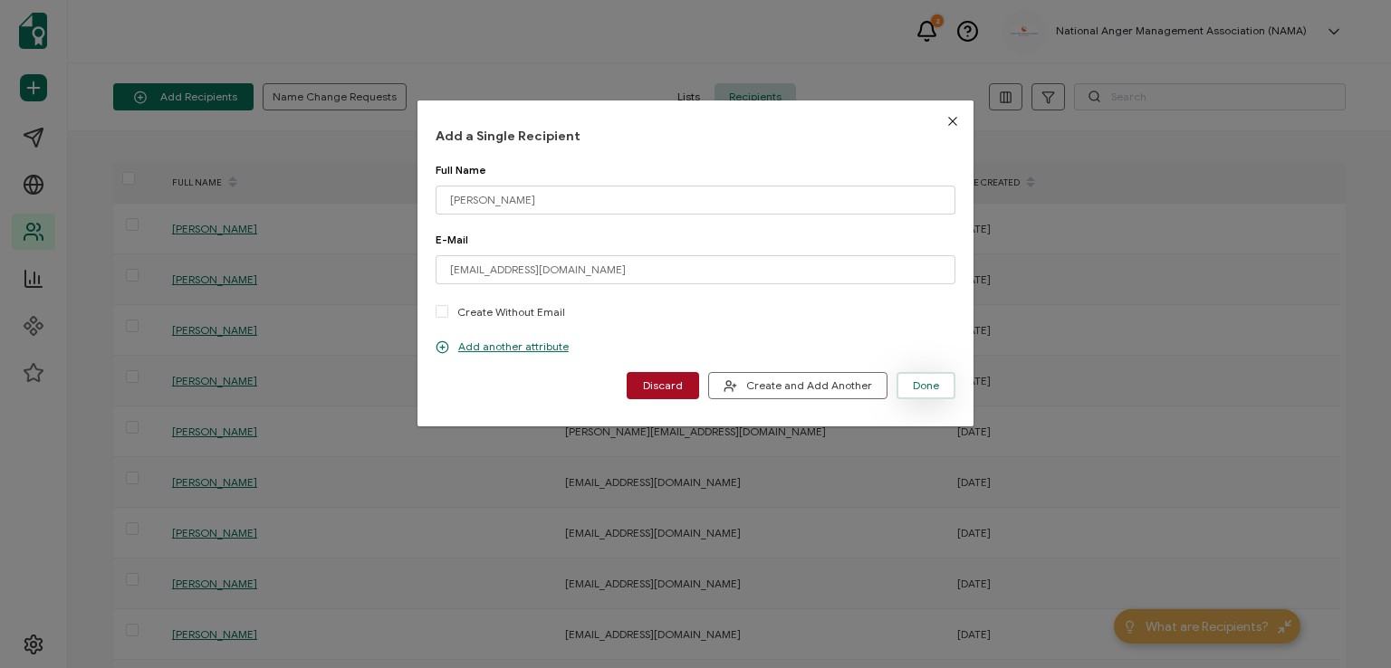
click at [925, 383] on span "Done" at bounding box center [926, 385] width 26 height 11
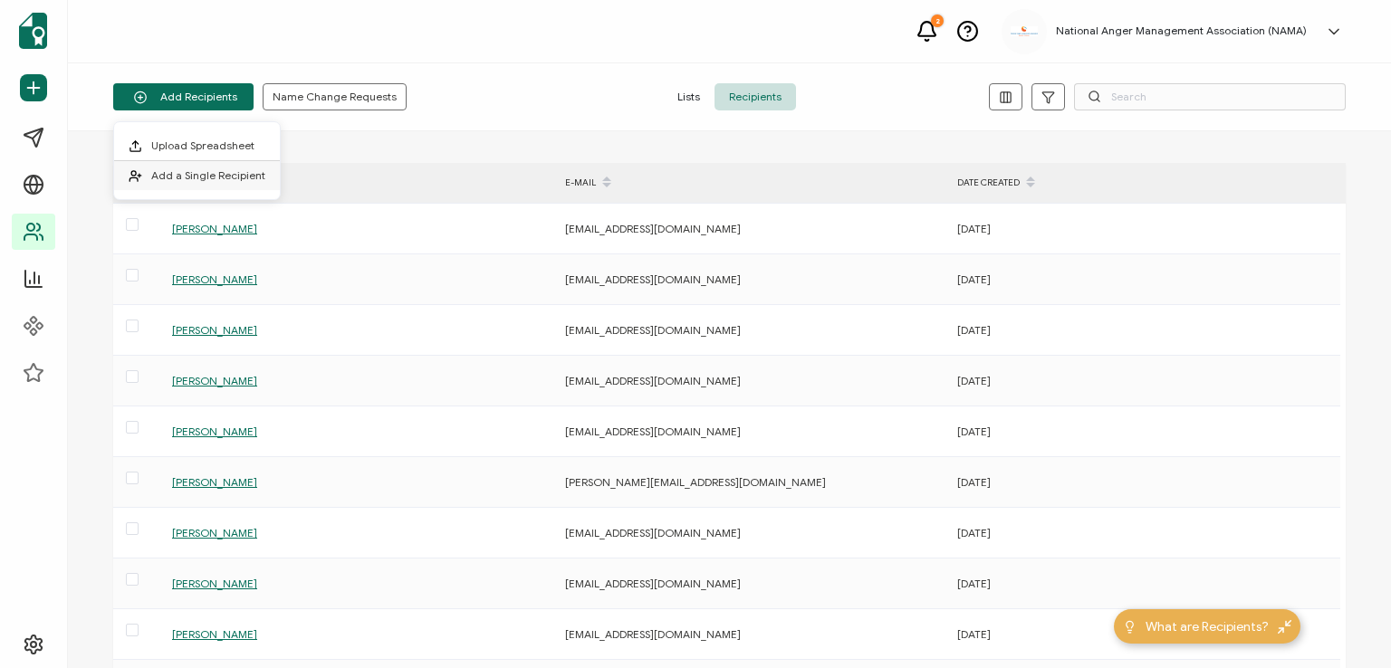
click at [203, 167] on li "Add a Single Recipient" at bounding box center [197, 175] width 166 height 29
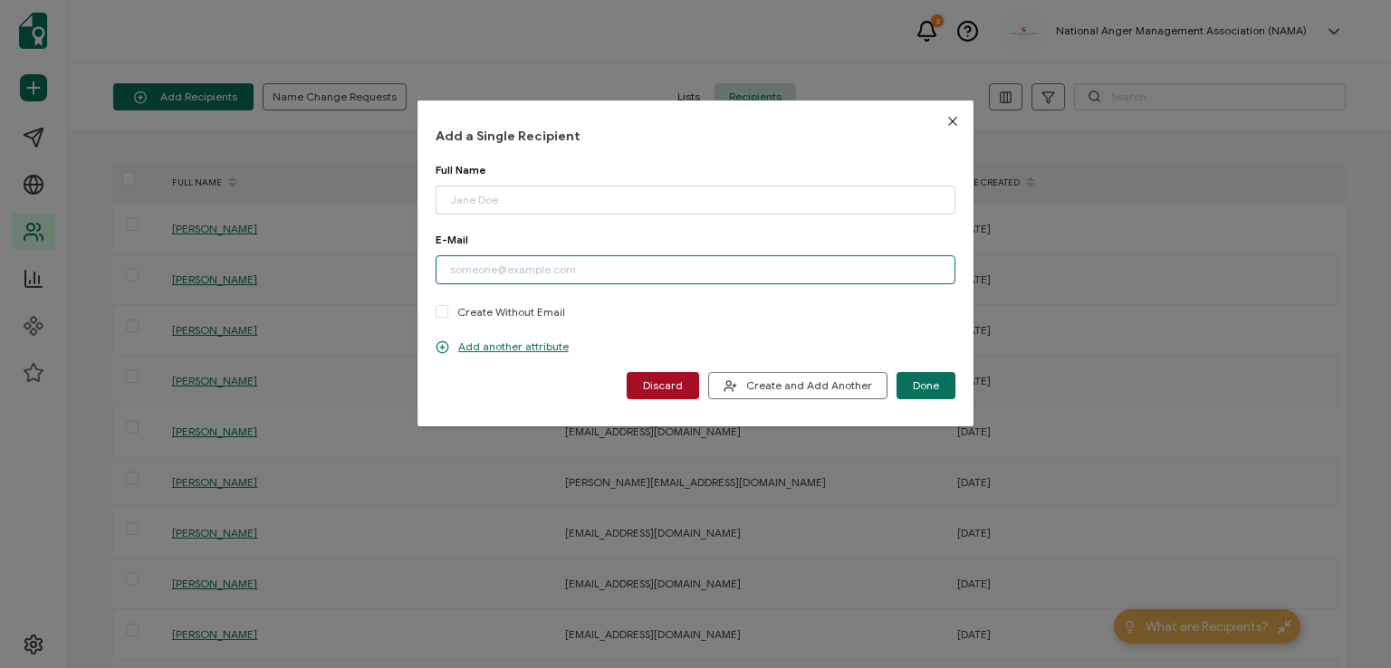
paste input "[EMAIL_ADDRESS][DOMAIN_NAME]"
type input "[EMAIL_ADDRESS][DOMAIN_NAME]"
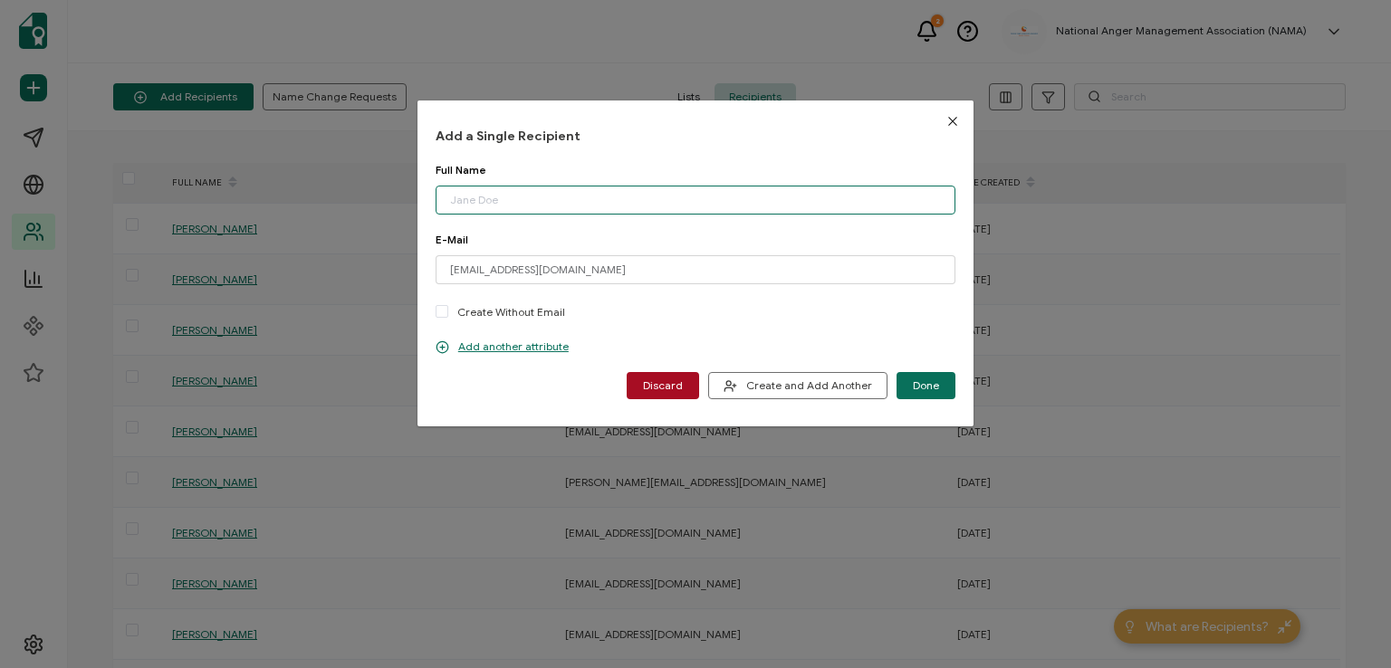
click at [526, 200] on input "dialog" at bounding box center [695, 200] width 520 height 29
type input "[PERSON_NAME]"
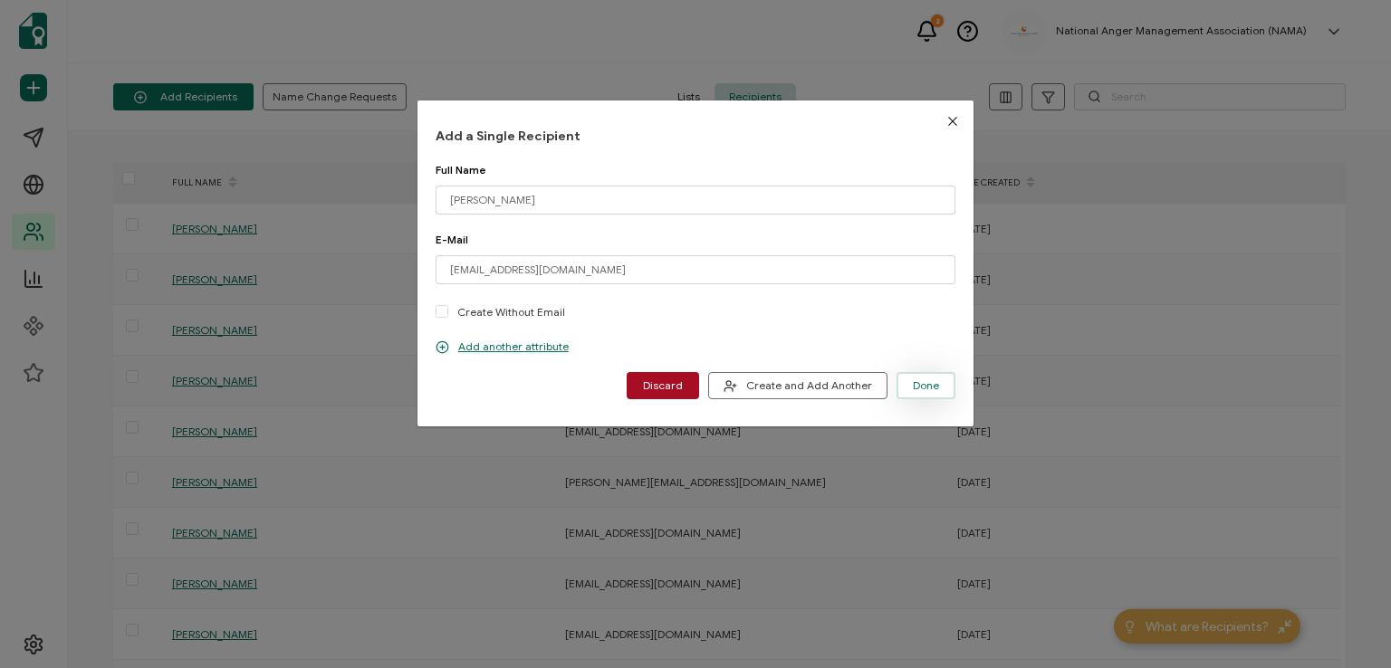
click at [913, 383] on span "Done" at bounding box center [926, 385] width 26 height 11
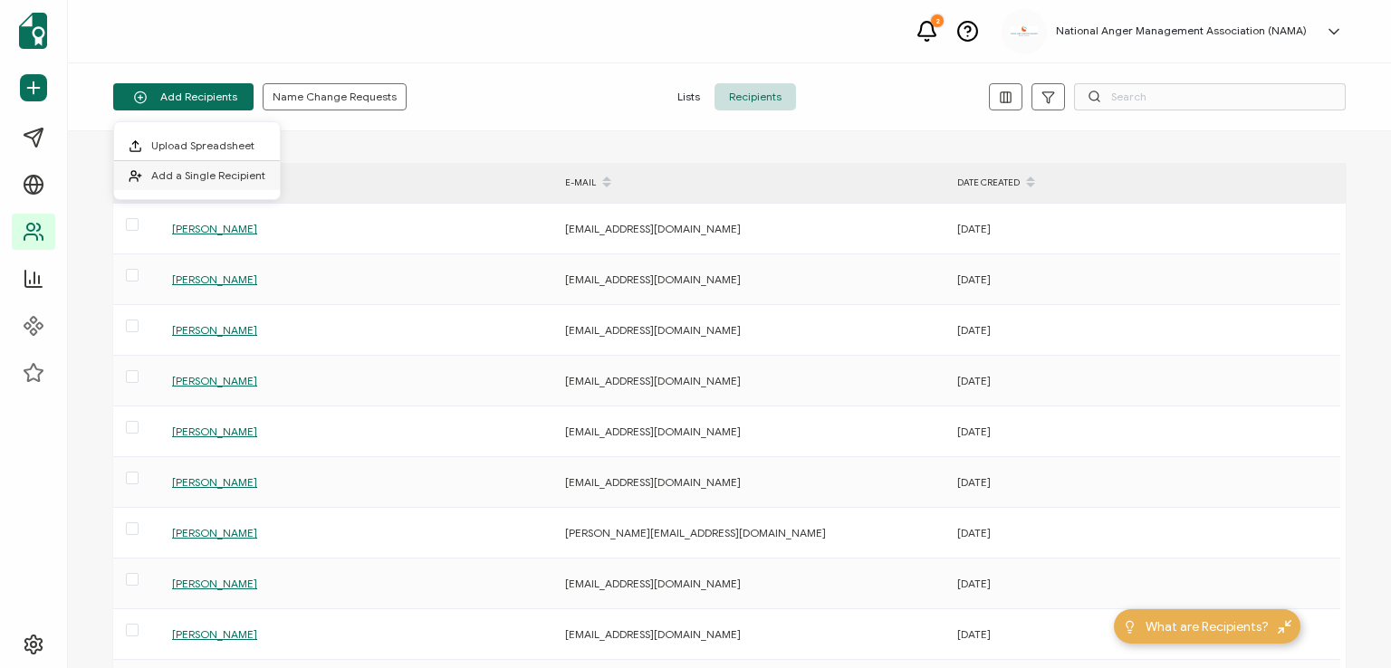
click at [206, 171] on span "Add a Single Recipient" at bounding box center [208, 175] width 114 height 14
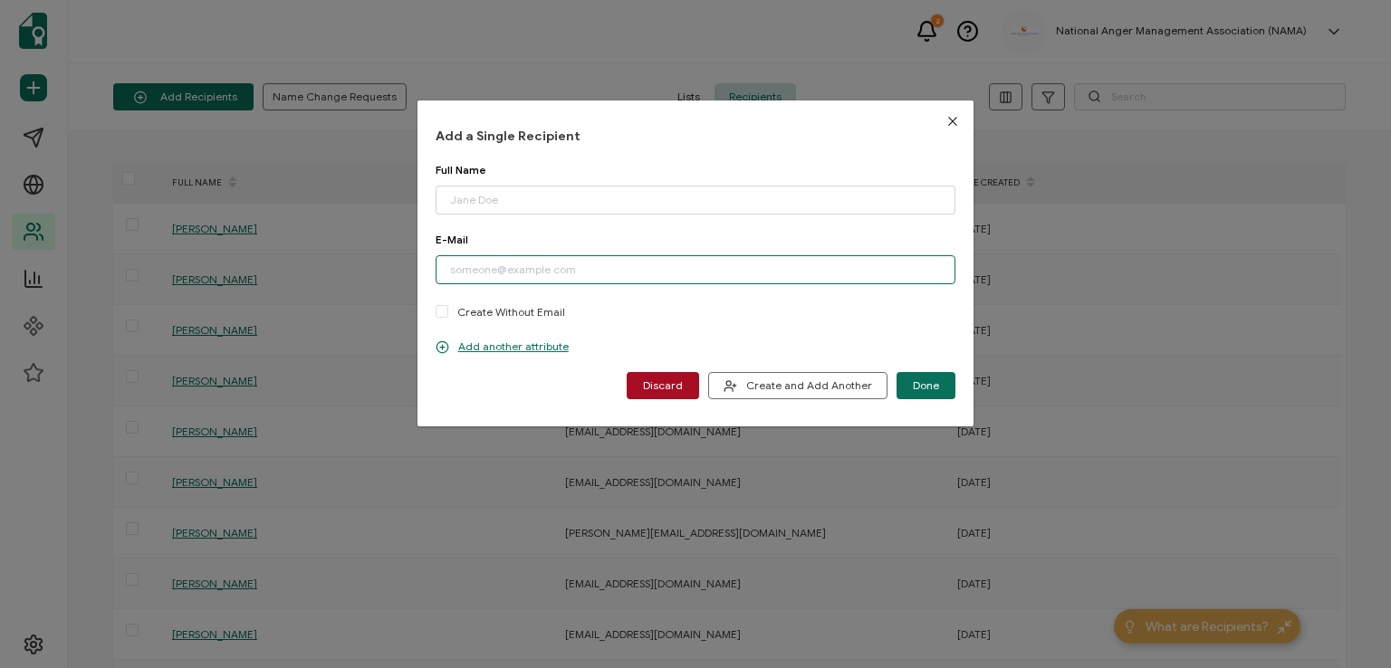
paste input "[EMAIL_ADDRESS][DOMAIN_NAME]"
type input "[EMAIL_ADDRESS][DOMAIN_NAME]"
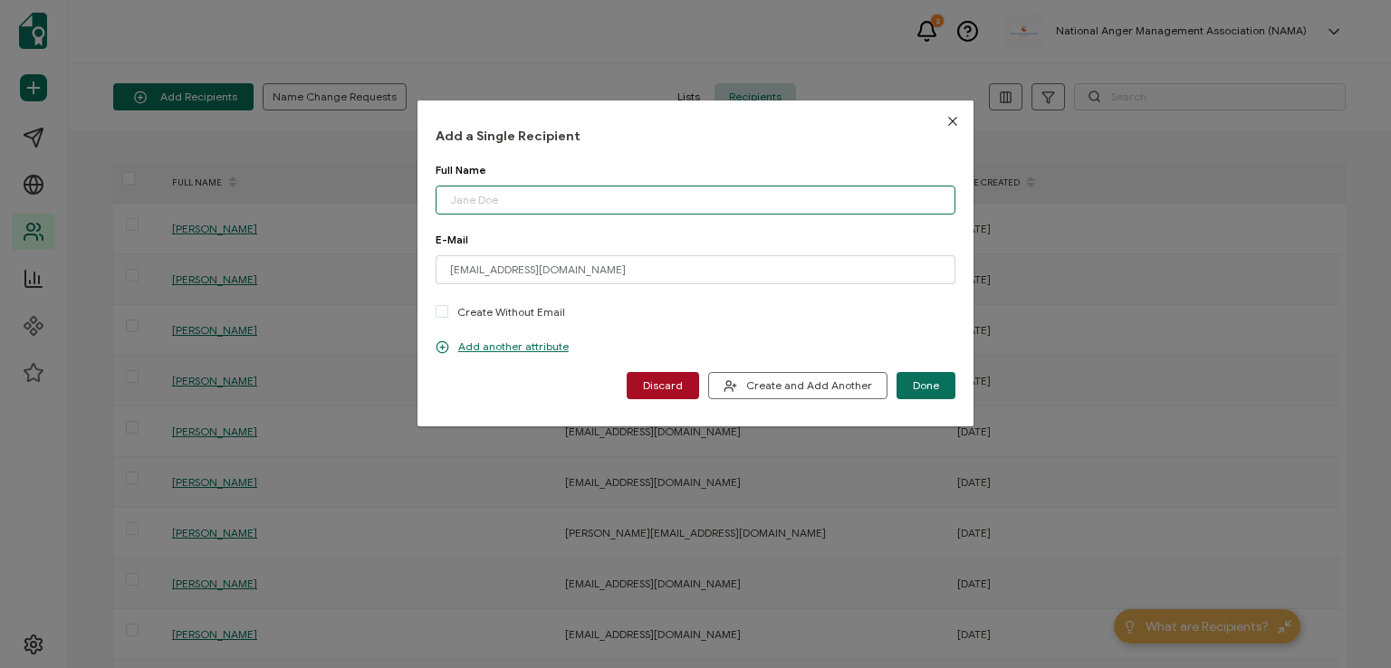
click at [540, 200] on input "dialog" at bounding box center [695, 200] width 520 height 29
type input "[PERSON_NAME]"
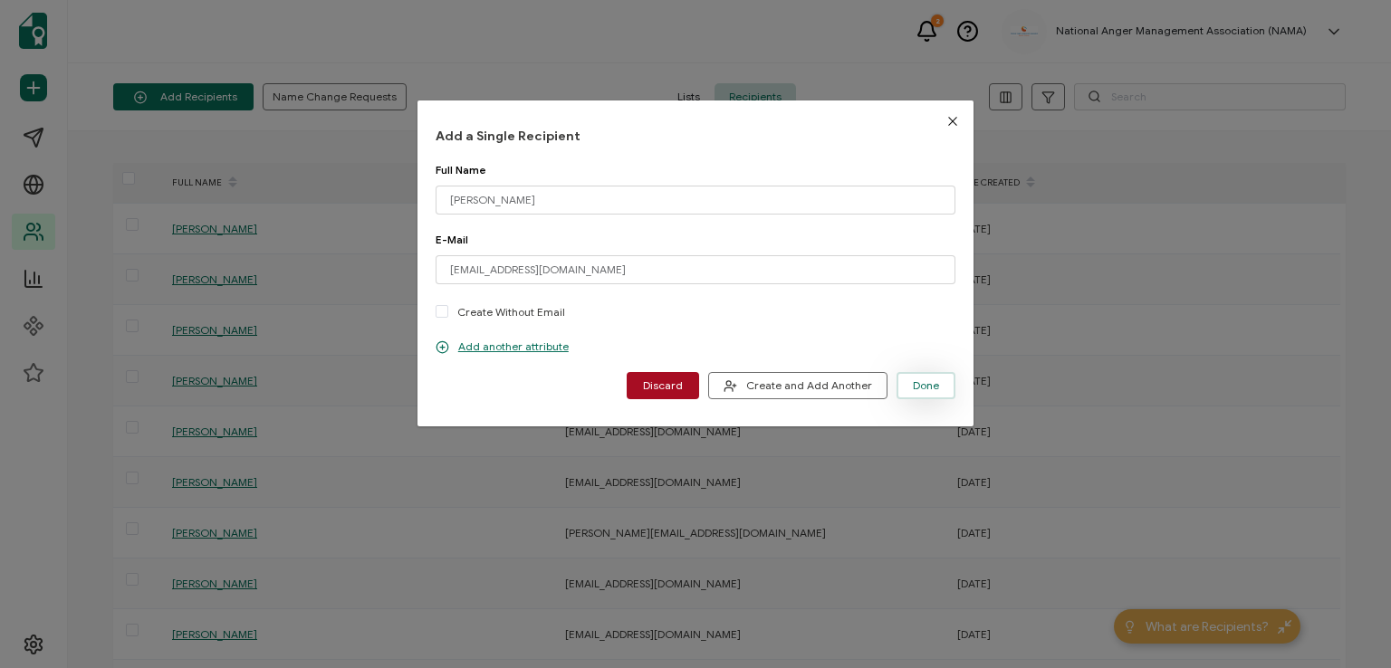
click at [913, 390] on span "Done" at bounding box center [926, 385] width 26 height 11
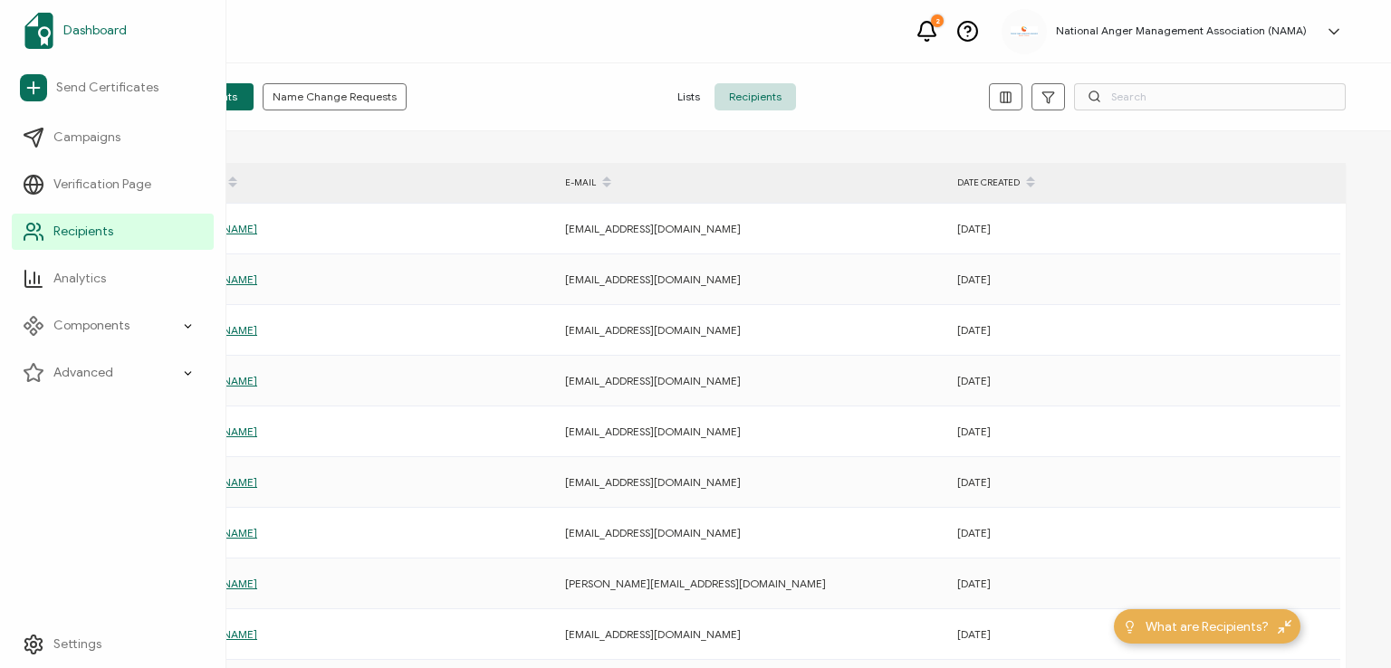
click at [81, 27] on span "Dashboard" at bounding box center [94, 31] width 63 height 18
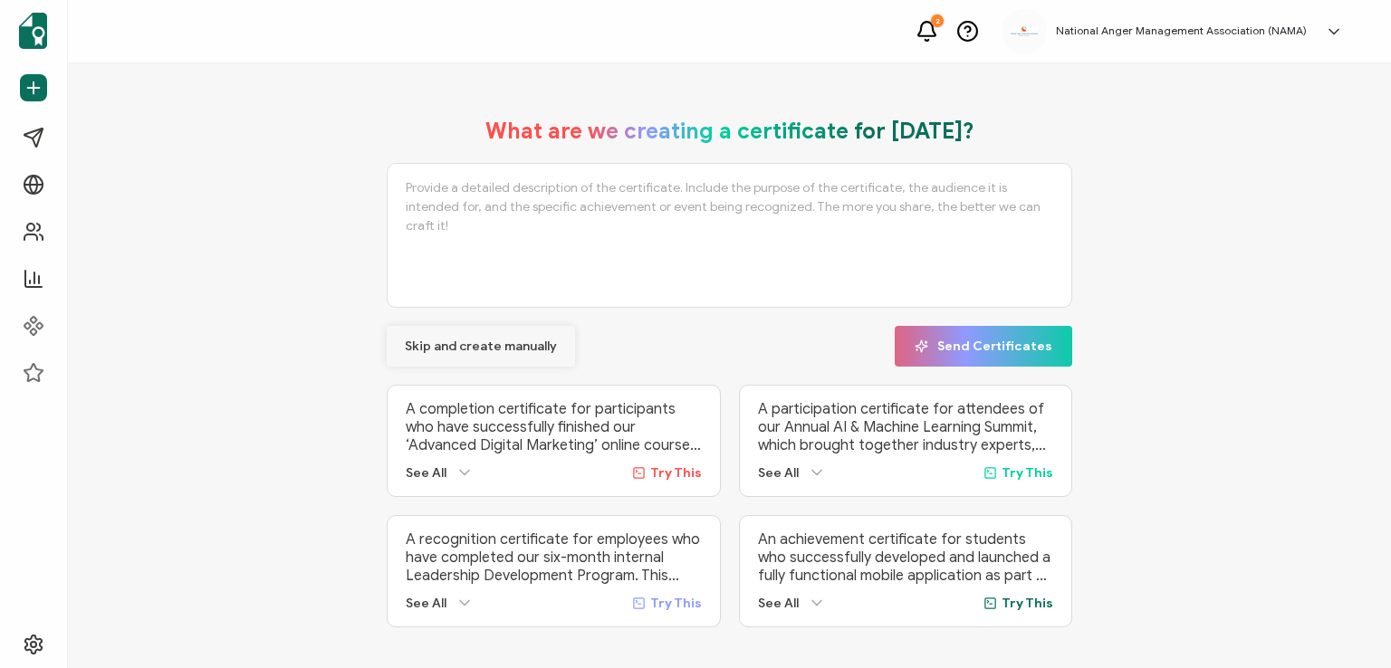
click at [459, 342] on span "Skip and create manually" at bounding box center [481, 346] width 152 height 13
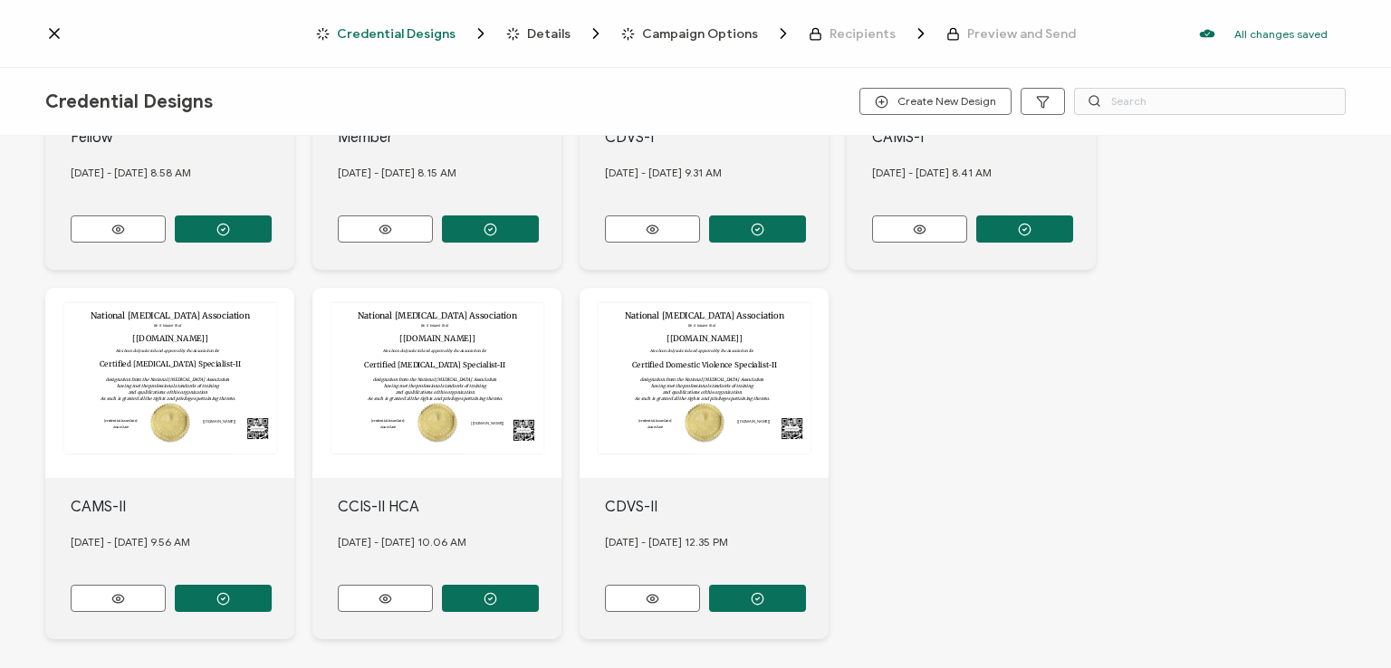
scroll to position [634, 0]
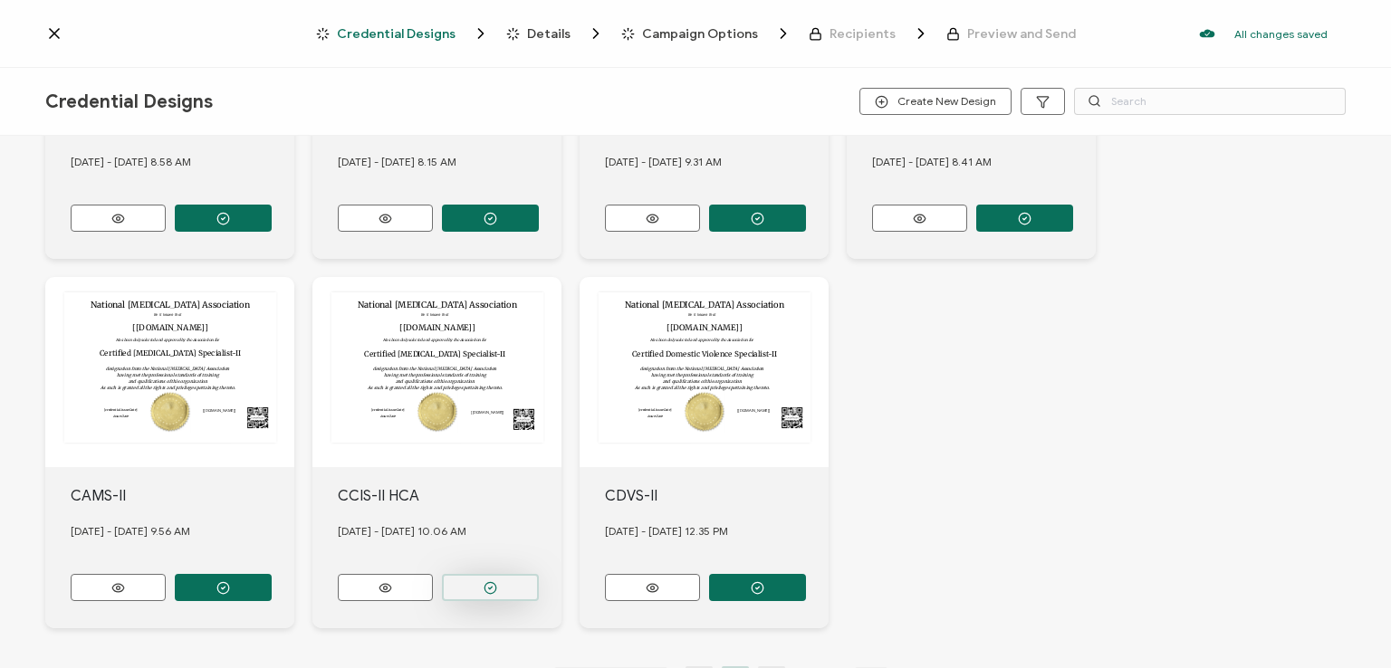
click at [487, 581] on icon "button" at bounding box center [490, 588] width 14 height 14
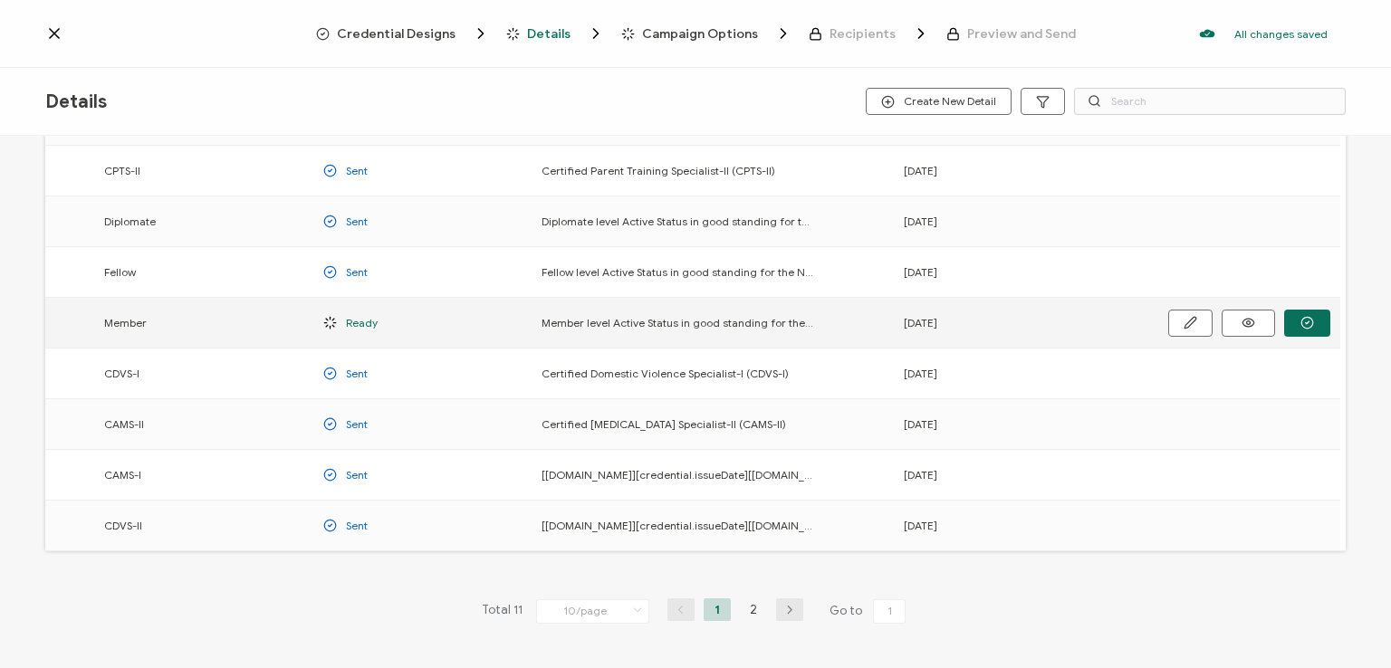
scroll to position [238, 0]
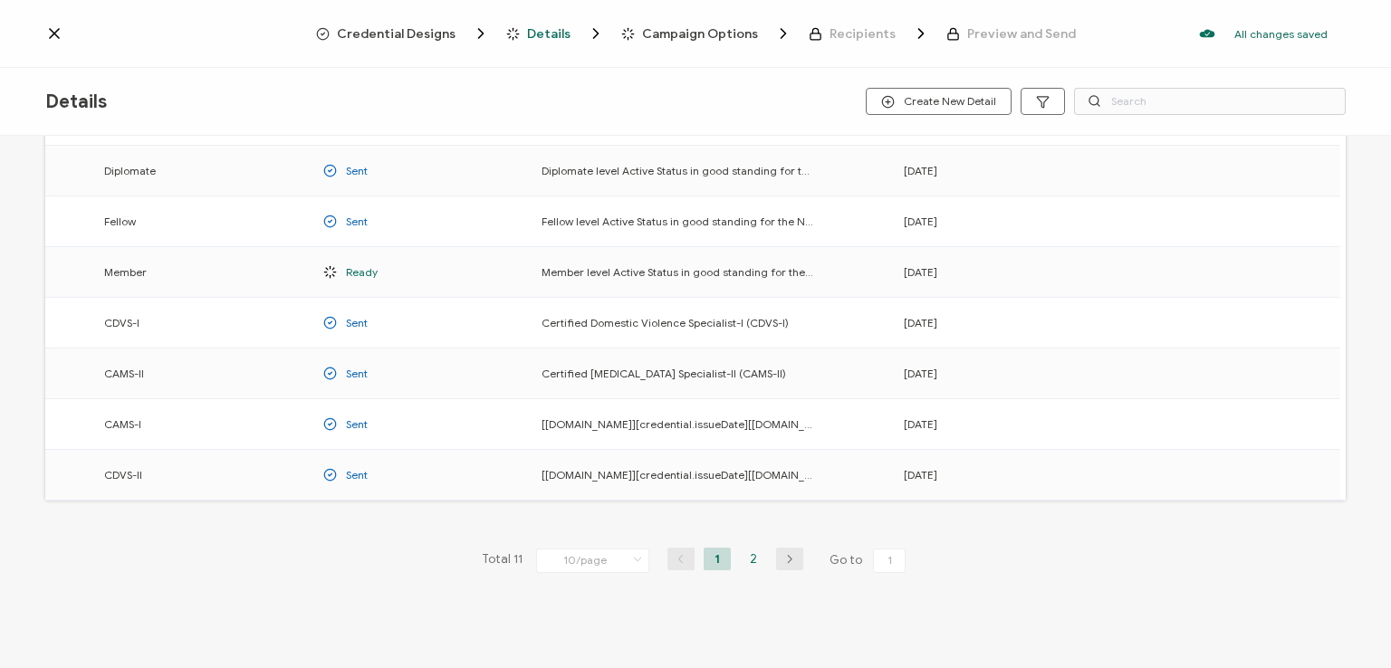
click at [754, 552] on li "2" at bounding box center [753, 559] width 27 height 23
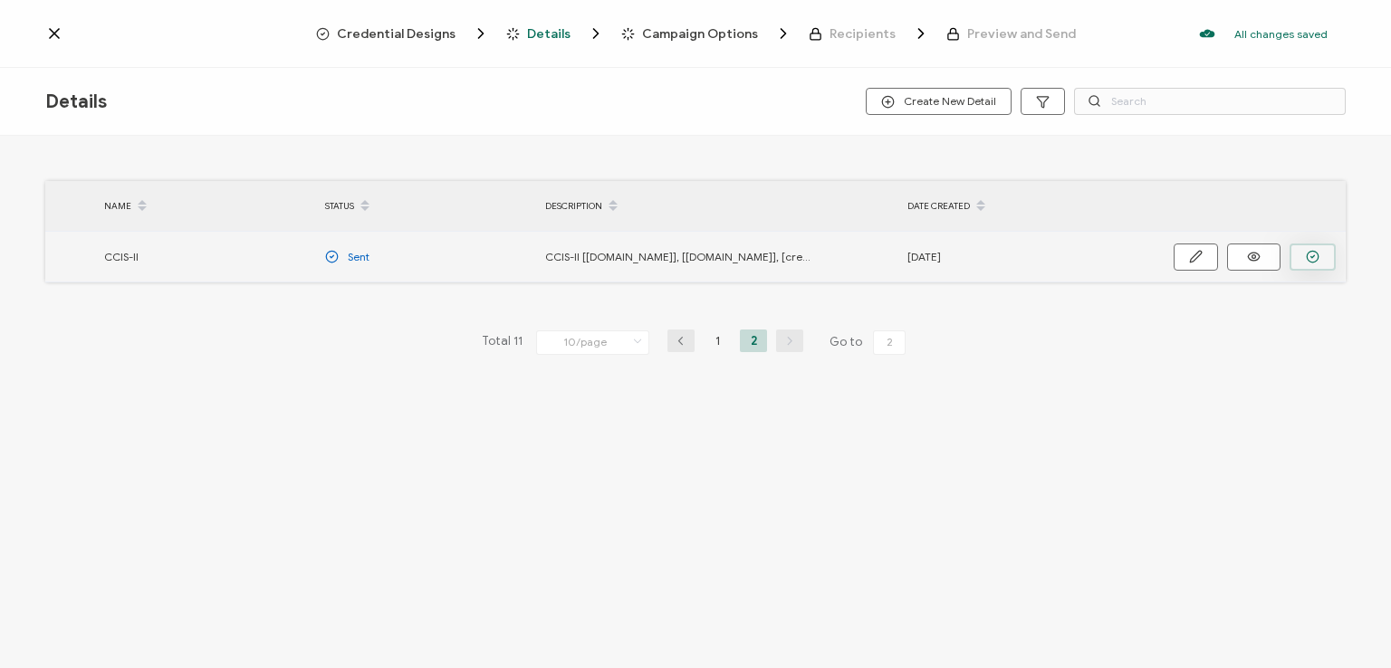
click at [1315, 256] on icon "button" at bounding box center [1313, 257] width 14 height 14
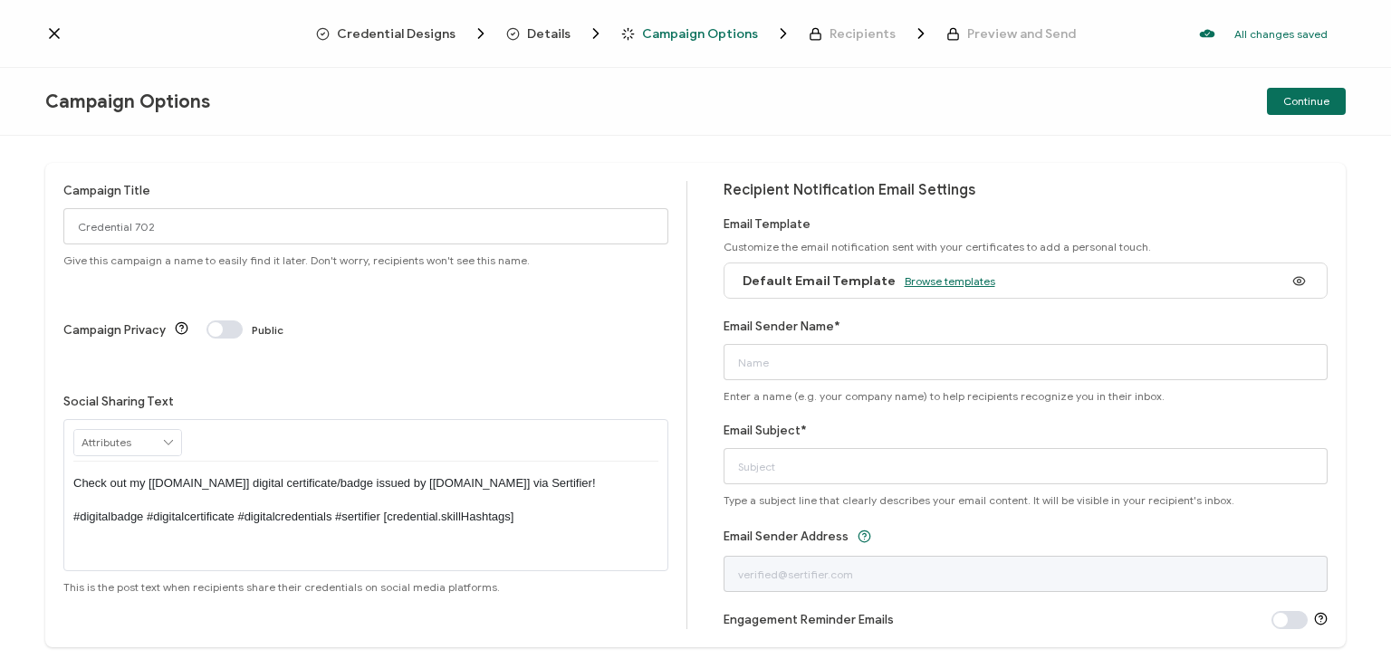
click at [938, 283] on span "Browse templates" at bounding box center [949, 281] width 91 height 14
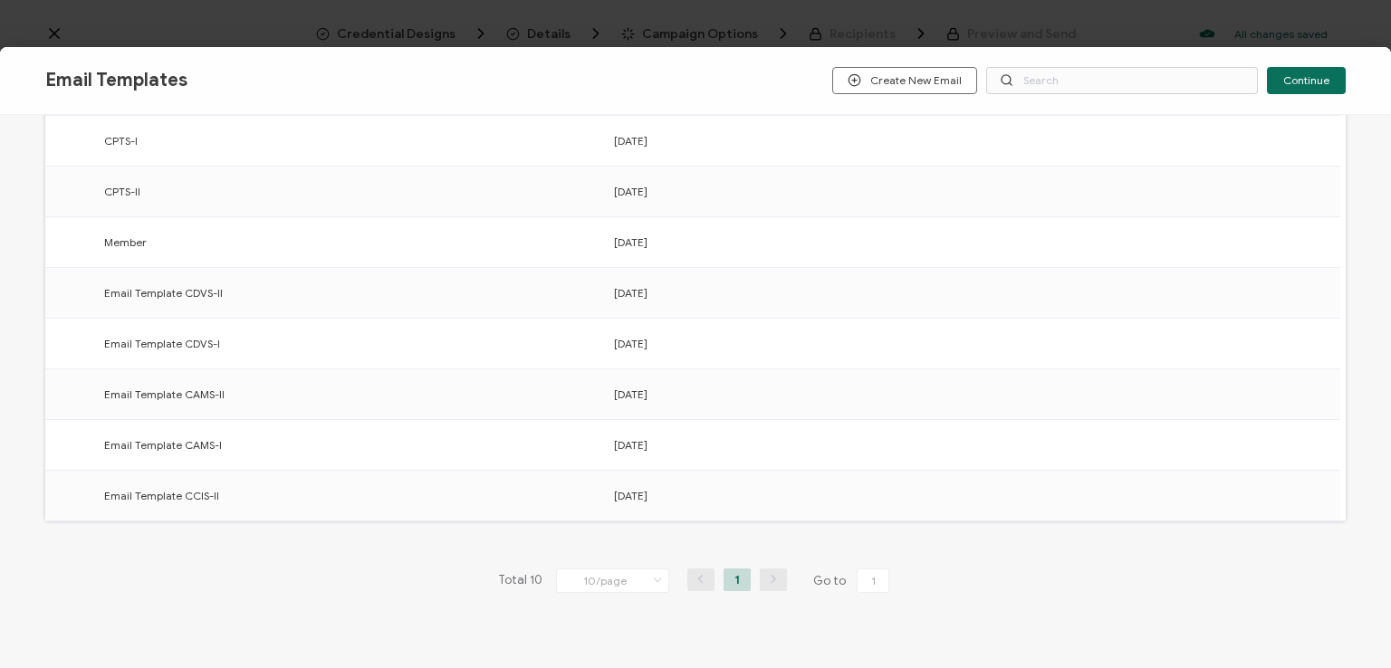
scroll to position [282, 0]
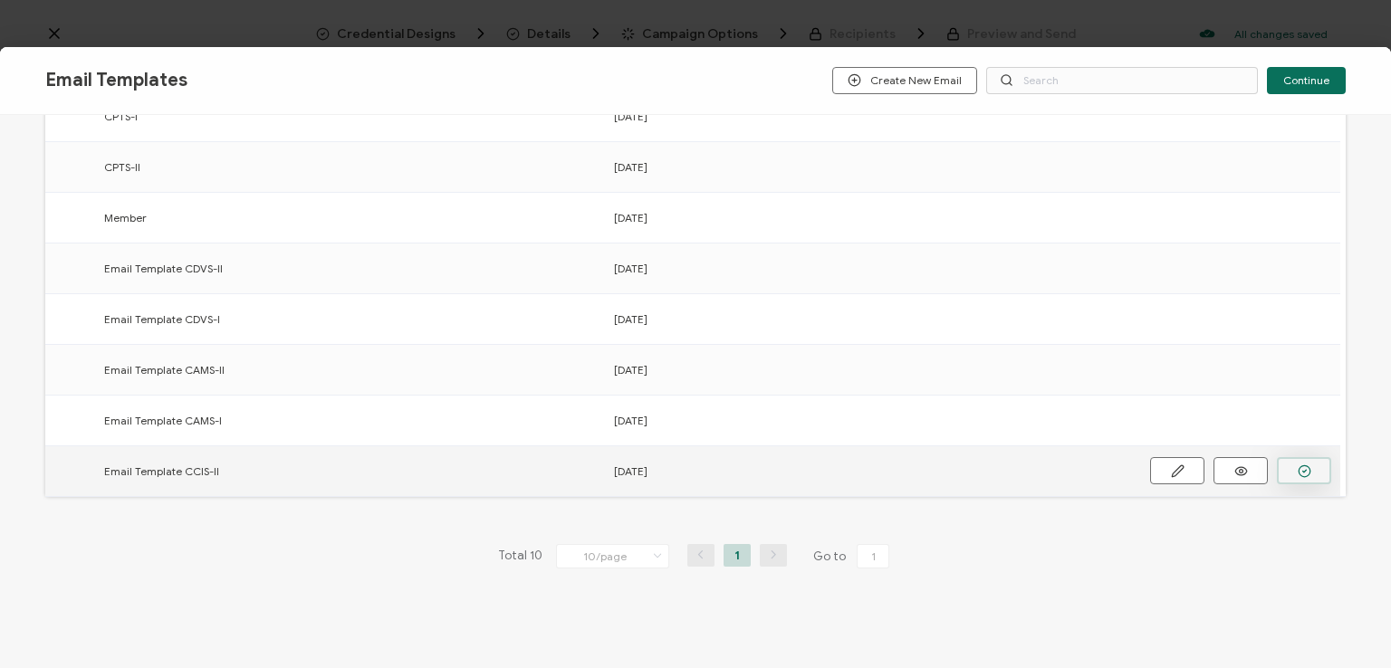
click at [1300, 471] on icon "button" at bounding box center [1304, 471] width 14 height 14
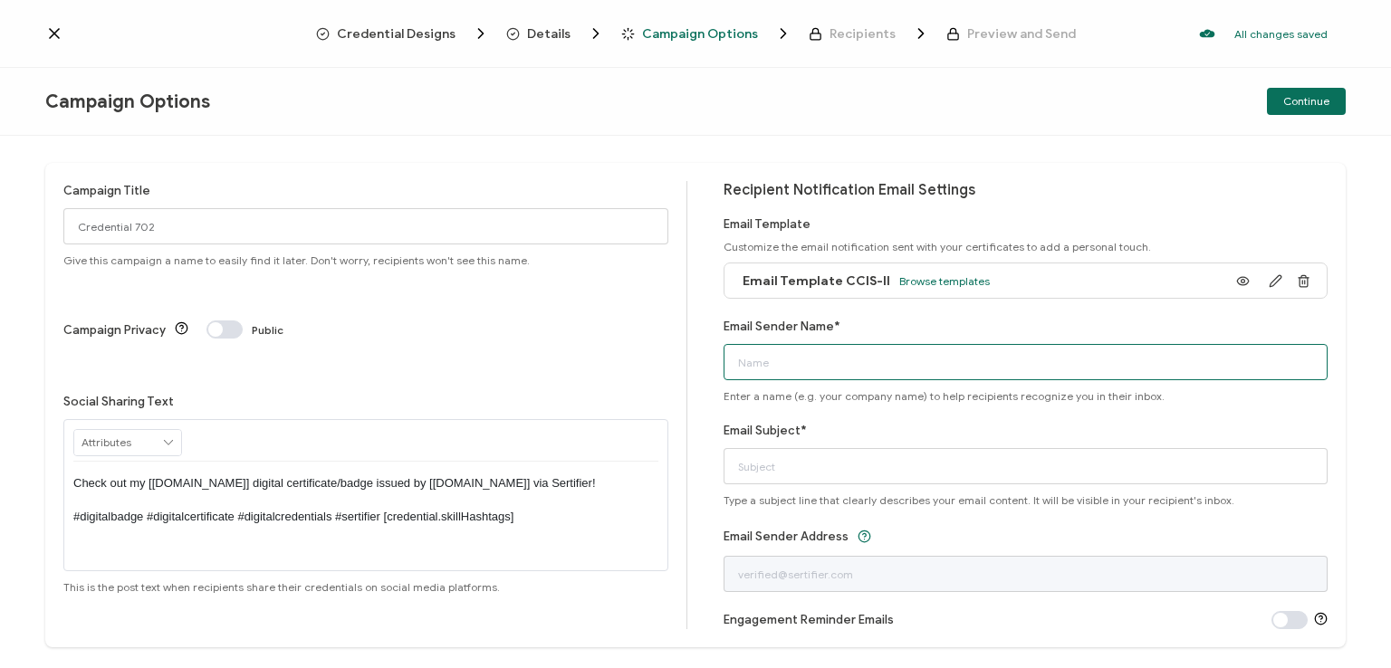
click at [913, 359] on input "Email Sender Name*" at bounding box center [1025, 362] width 605 height 36
type input "National [MEDICAL_DATA] Association"
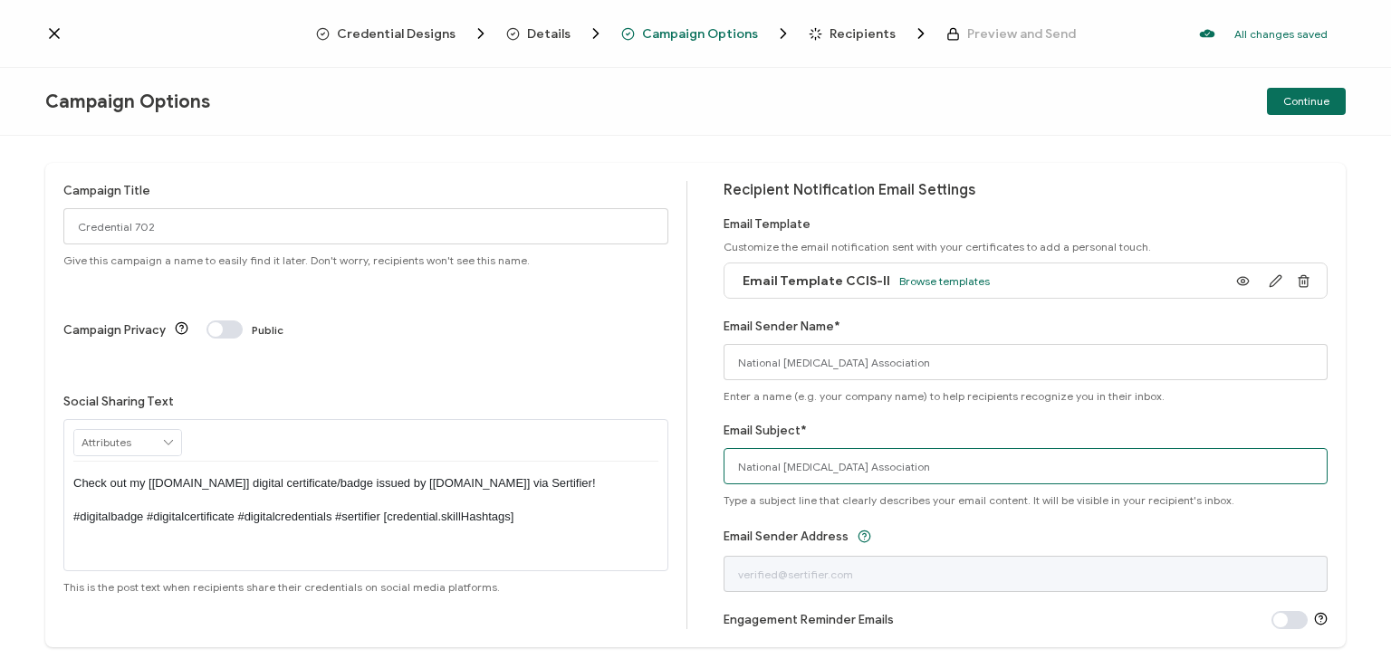
drag, startPoint x: 947, startPoint y: 475, endPoint x: 722, endPoint y: 479, distance: 225.5
click at [723, 479] on input "National [MEDICAL_DATA] Association" at bounding box center [1025, 466] width 605 height 36
type input "CCIS-II digital certificate"
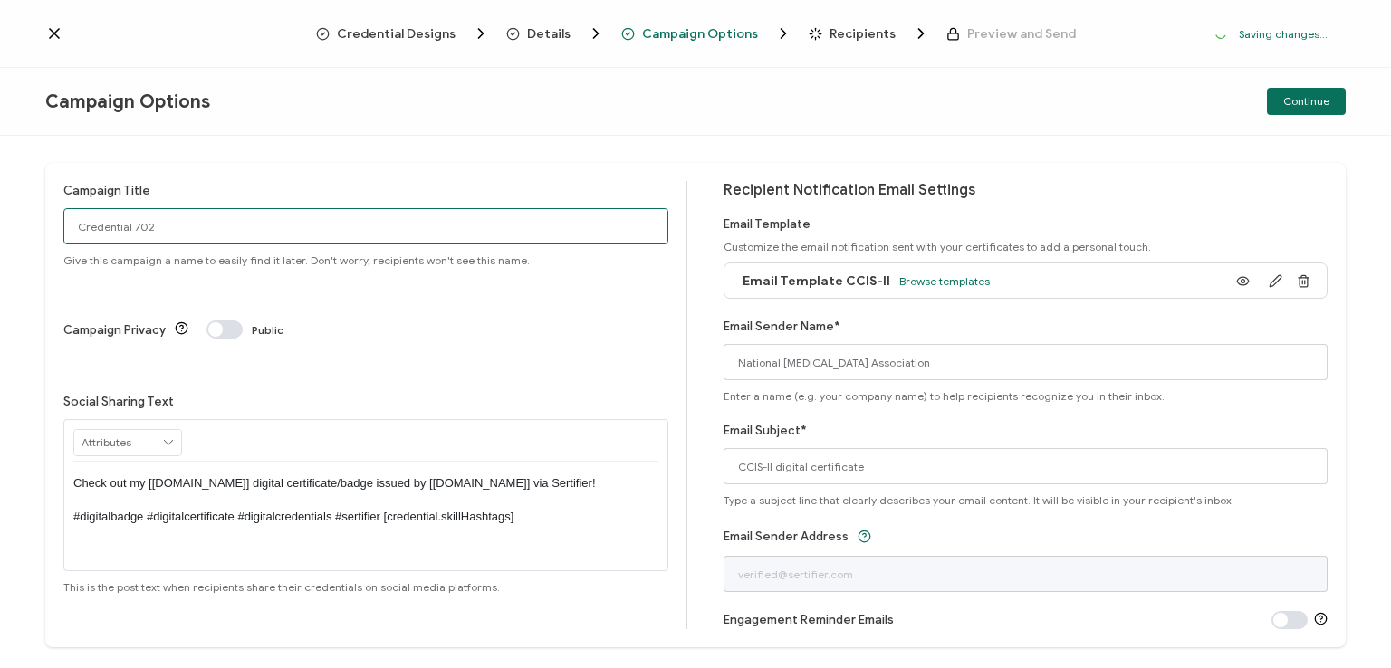
drag, startPoint x: 176, startPoint y: 227, endPoint x: 0, endPoint y: 249, distance: 177.0
click at [0, 249] on div "Campaign Title Credential 702 Give this campaign a name to easily find it later…" at bounding box center [695, 402] width 1391 height 532
type input "CCIS-II HCA 9 - [DATE]"
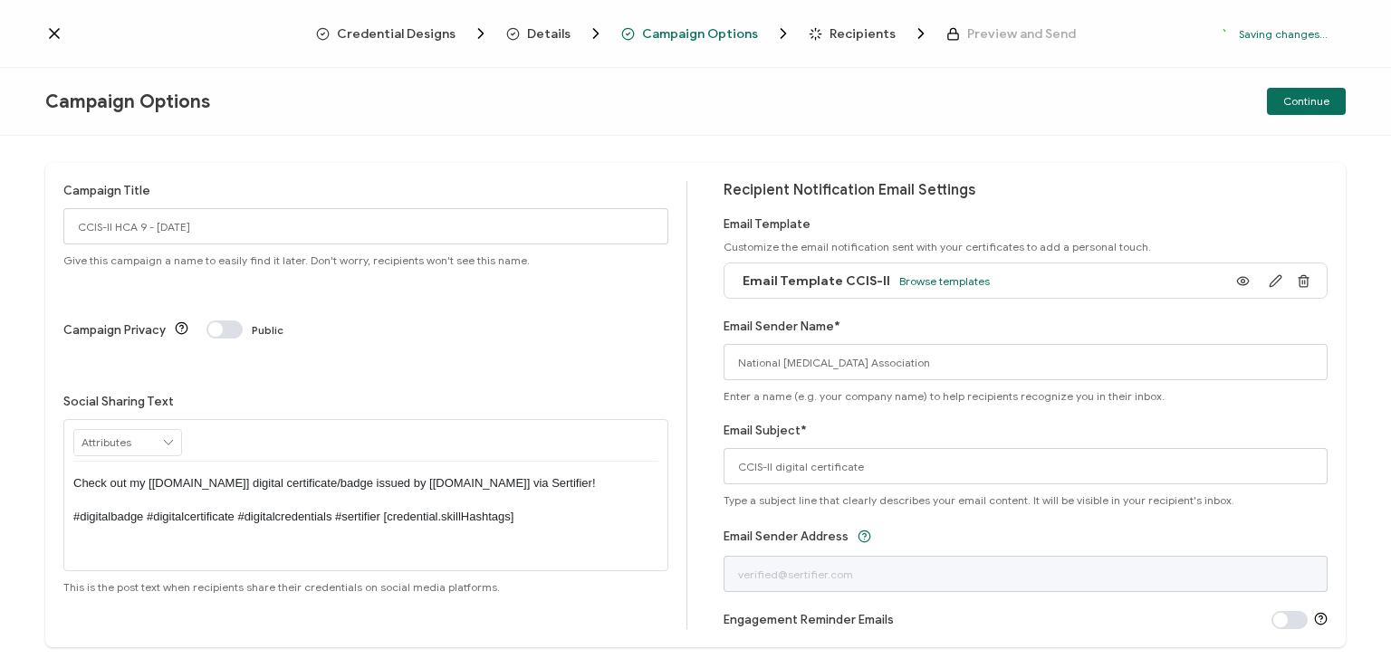
click at [361, 475] on p "Check out my [[DOMAIN_NAME]] digital certificate/badge issued by [[DOMAIN_NAME]…" at bounding box center [365, 500] width 585 height 50
click at [992, 95] on div "Continue" at bounding box center [1129, 101] width 434 height 27
click at [1295, 96] on span "Continue" at bounding box center [1306, 101] width 46 height 11
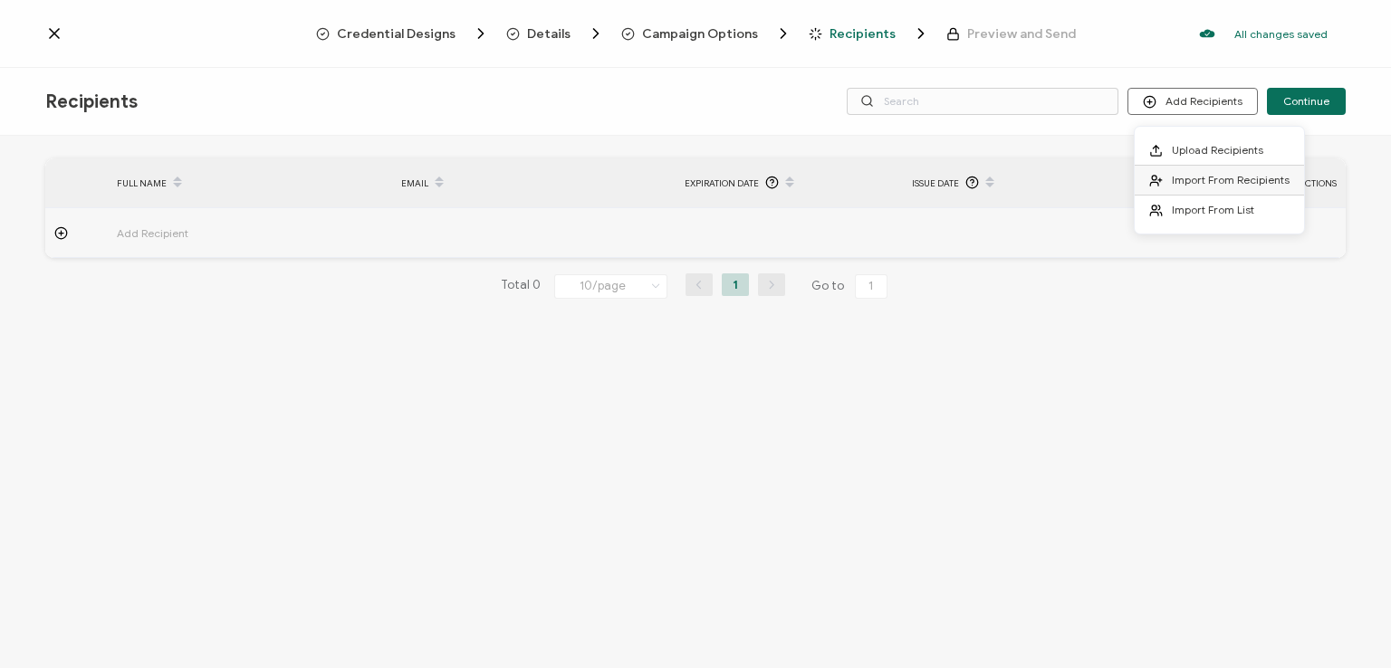
click at [1186, 175] on span "Import From Recipients" at bounding box center [1231, 180] width 118 height 14
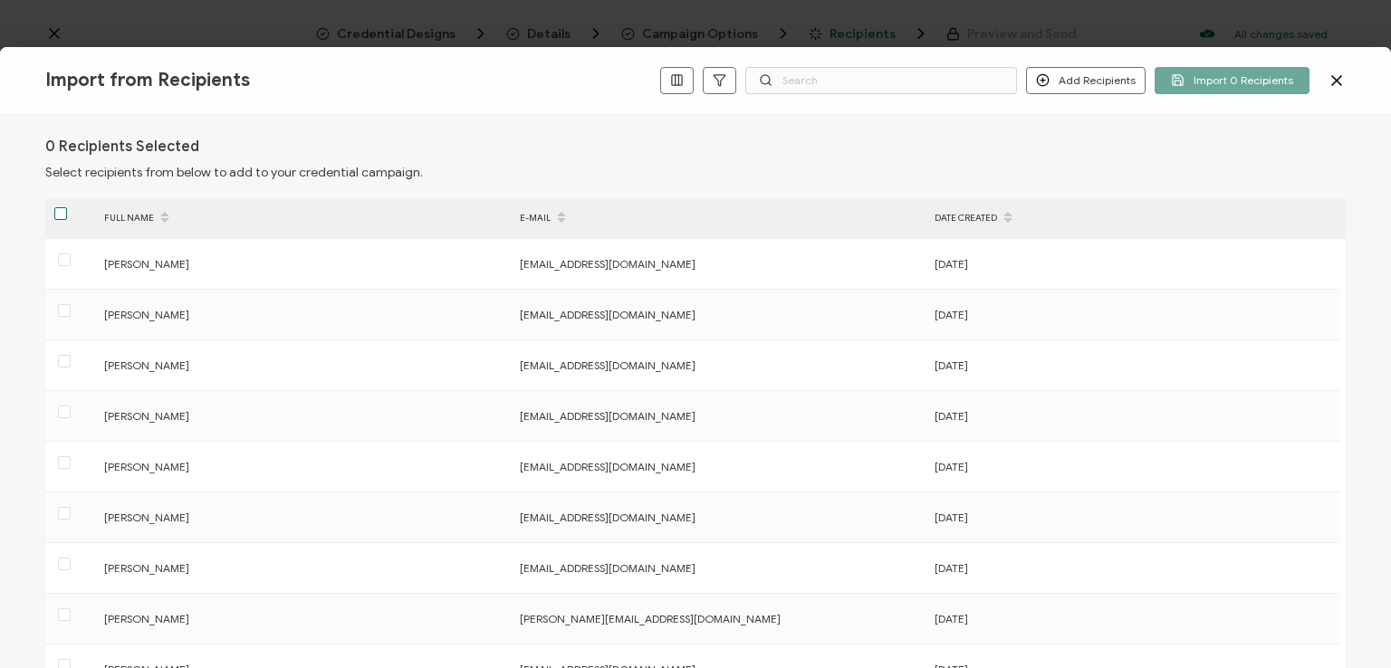
click at [63, 214] on span at bounding box center [60, 213] width 13 height 13
click at [67, 207] on input "checkbox" at bounding box center [67, 207] width 0 height 0
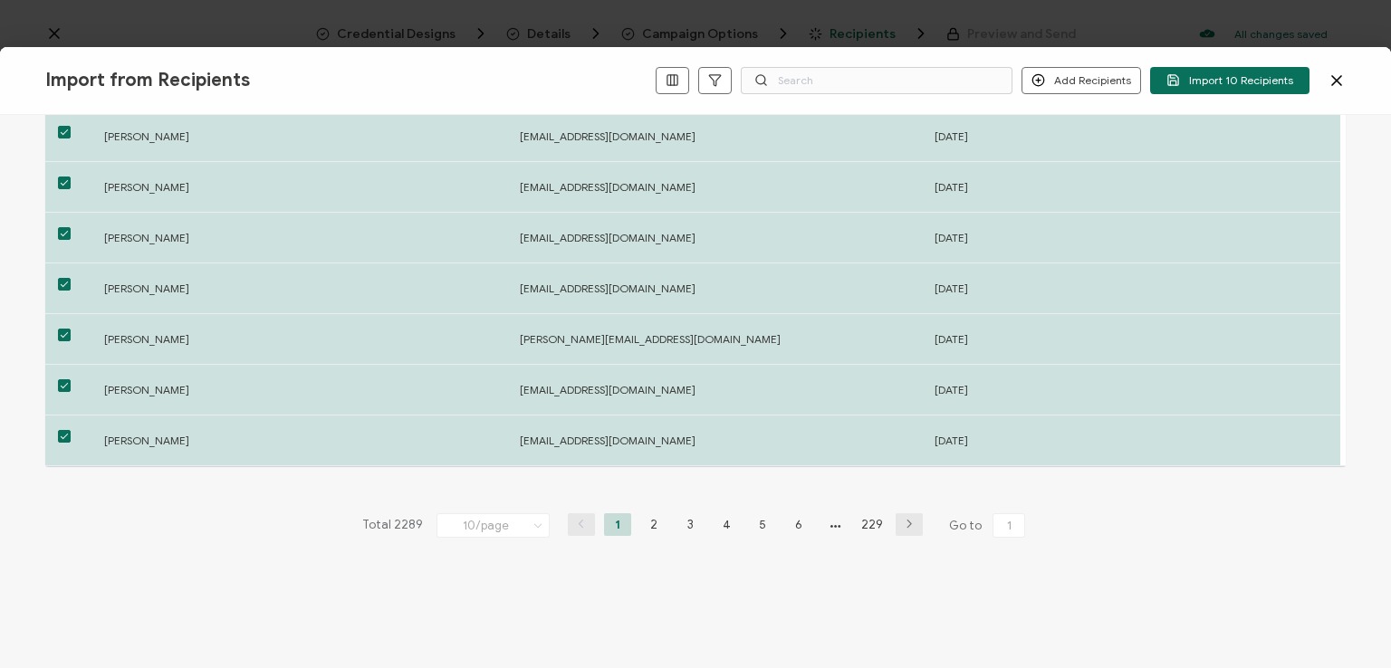
scroll to position [281, 0]
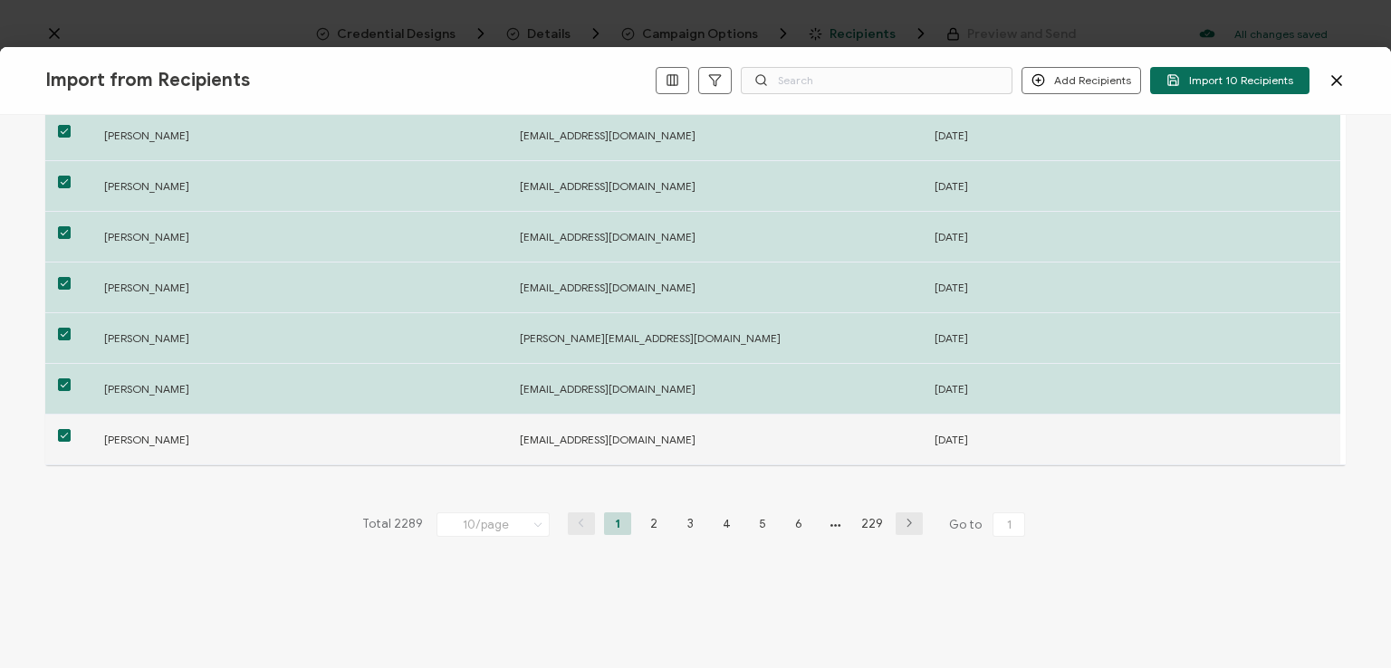
click at [56, 435] on div at bounding box center [70, 440] width 50 height 28
click at [67, 433] on span at bounding box center [64, 435] width 13 height 13
click at [71, 429] on input "checkbox" at bounding box center [71, 429] width 0 height 0
click at [1198, 74] on span "Import 9 Recipients" at bounding box center [1232, 80] width 120 height 14
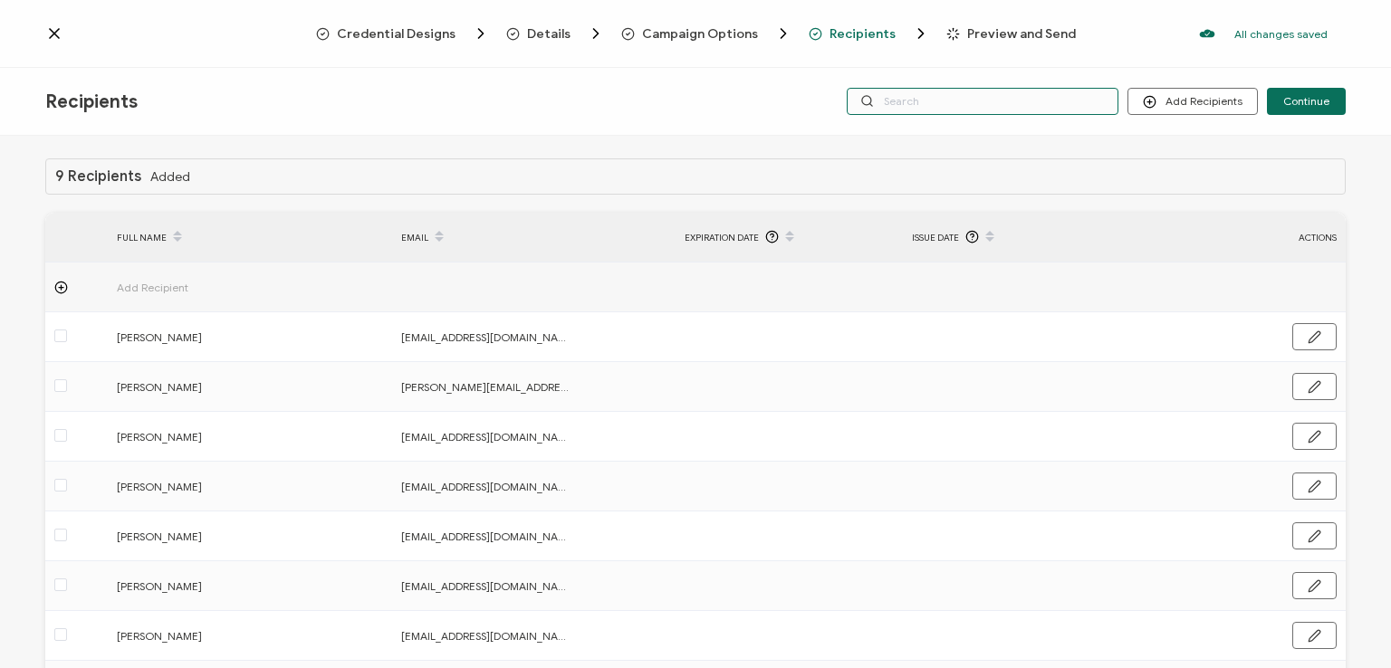
click at [947, 95] on input "text" at bounding box center [982, 101] width 272 height 27
click at [928, 63] on div "Credential Designs Details Campaign Options Recipients Preview and Send All cha…" at bounding box center [695, 34] width 1391 height 68
click at [930, 97] on input "text" at bounding box center [982, 101] width 272 height 27
click at [926, 128] on div "Recipients Add Recipients Continue" at bounding box center [695, 102] width 1391 height 68
click at [920, 99] on input "text" at bounding box center [982, 101] width 272 height 27
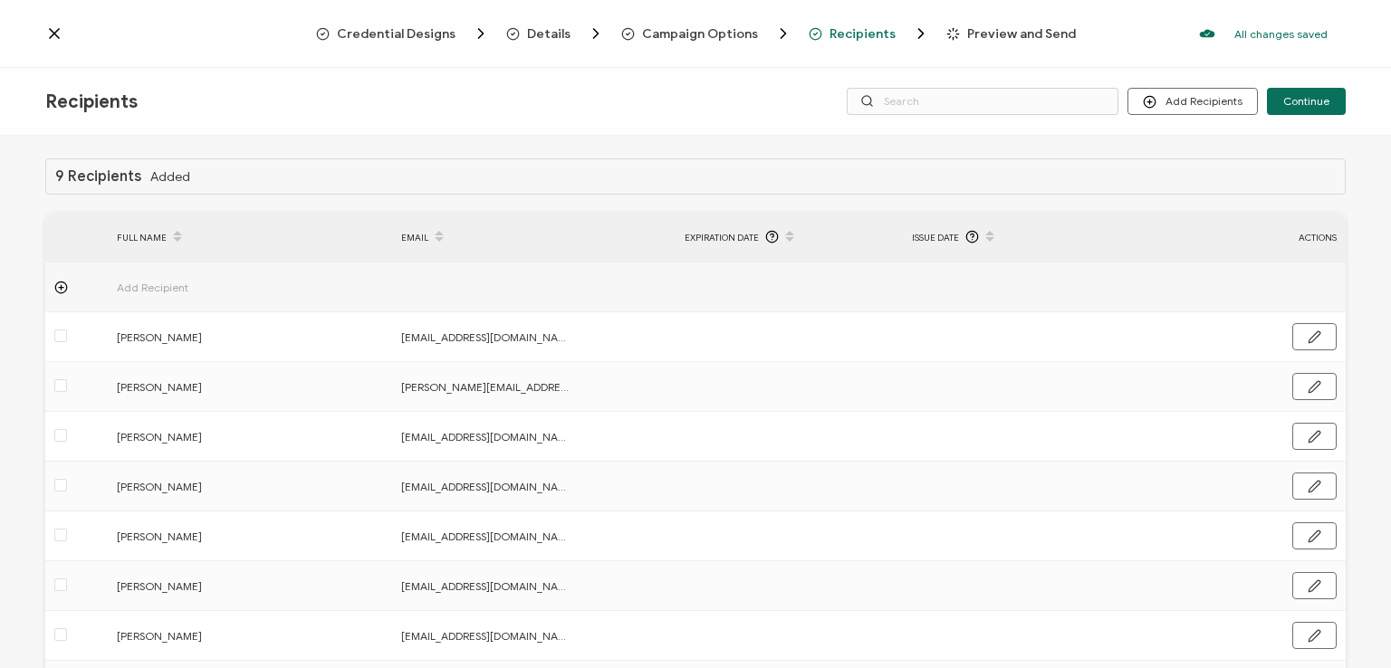
click at [933, 70] on div "Recipients Add Recipients Continue" at bounding box center [695, 102] width 1391 height 68
click at [1293, 100] on span "Continue" at bounding box center [1306, 101] width 46 height 11
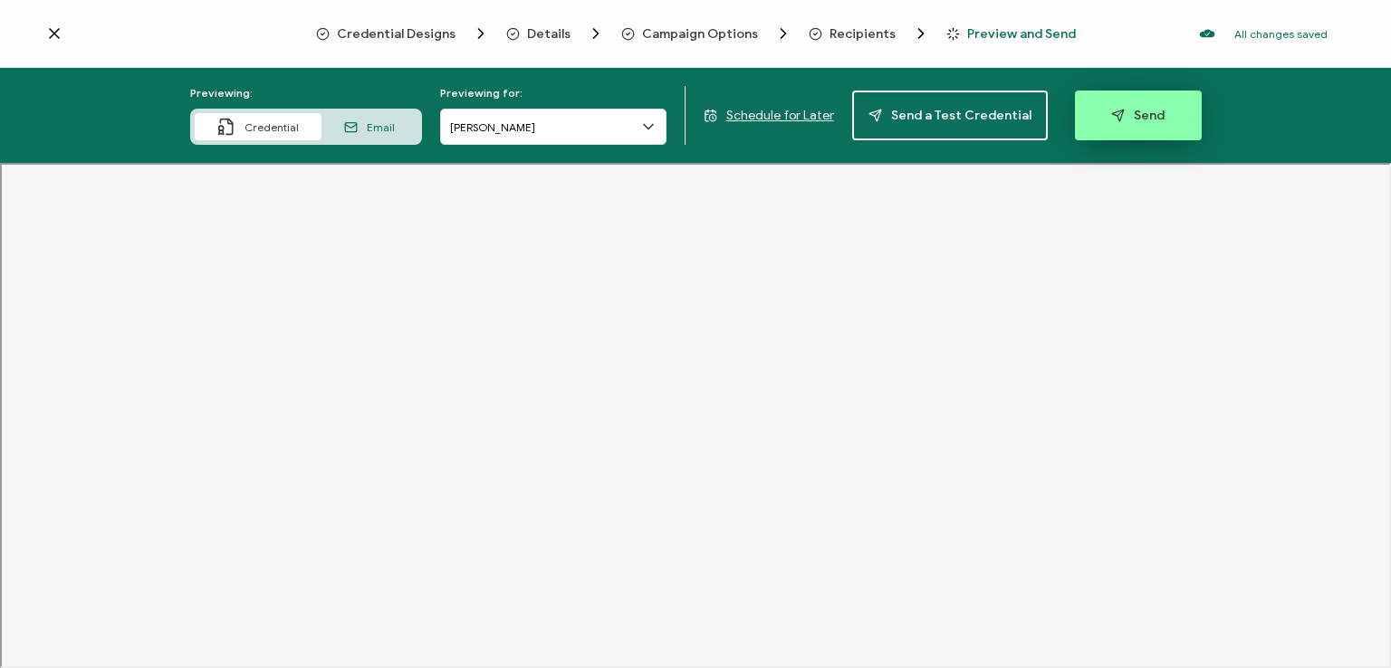
click at [1135, 117] on span "Send" at bounding box center [1137, 116] width 53 height 14
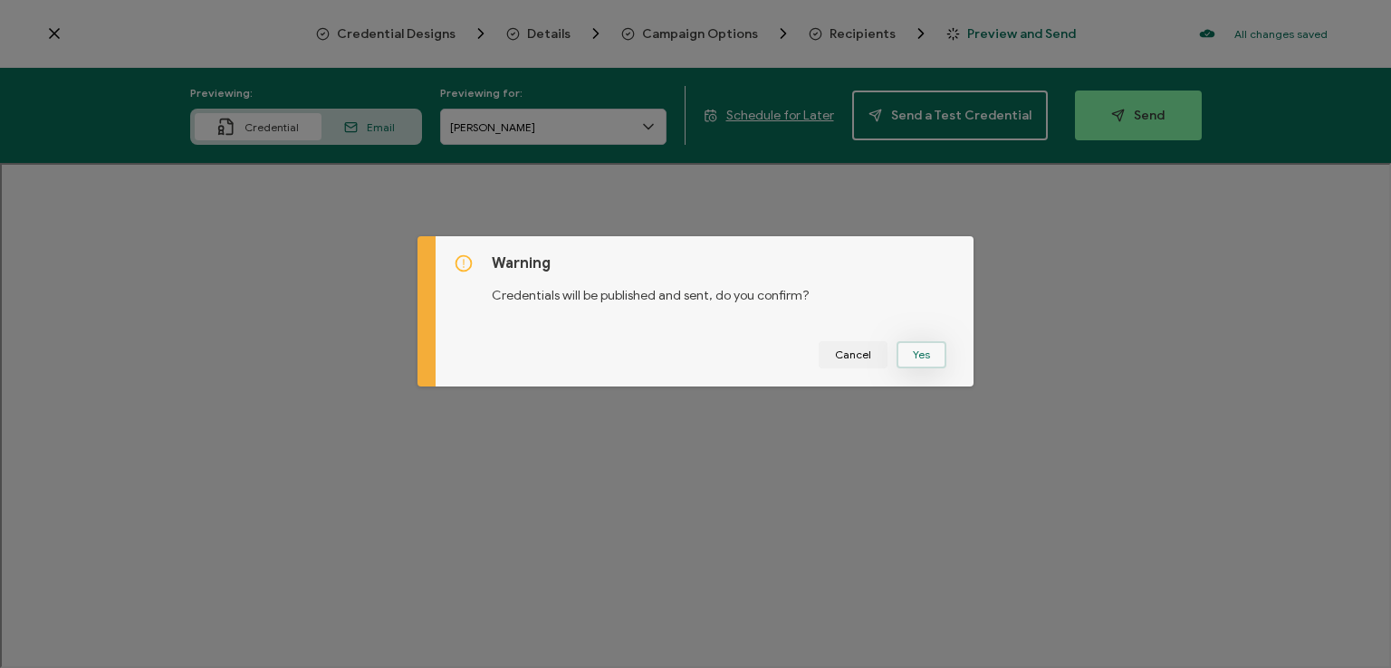
click at [911, 359] on button "Yes" at bounding box center [921, 354] width 50 height 27
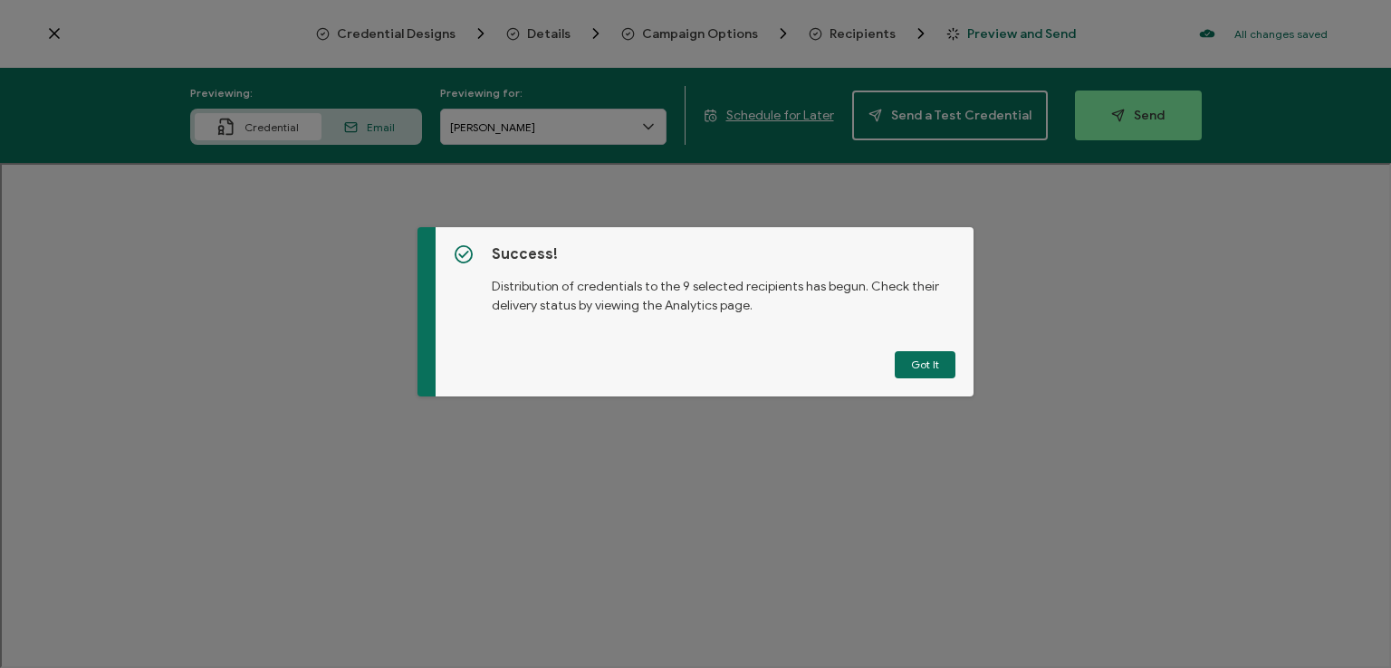
click at [911, 359] on button "Got It" at bounding box center [924, 364] width 61 height 27
